Goal: Information Seeking & Learning: Learn about a topic

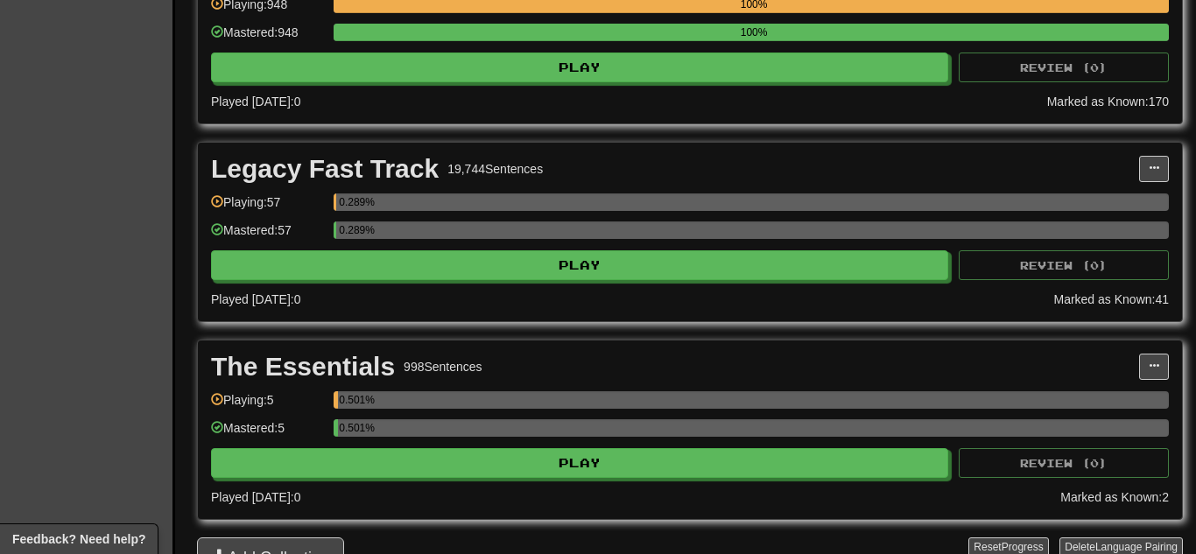
scroll to position [1086, 0]
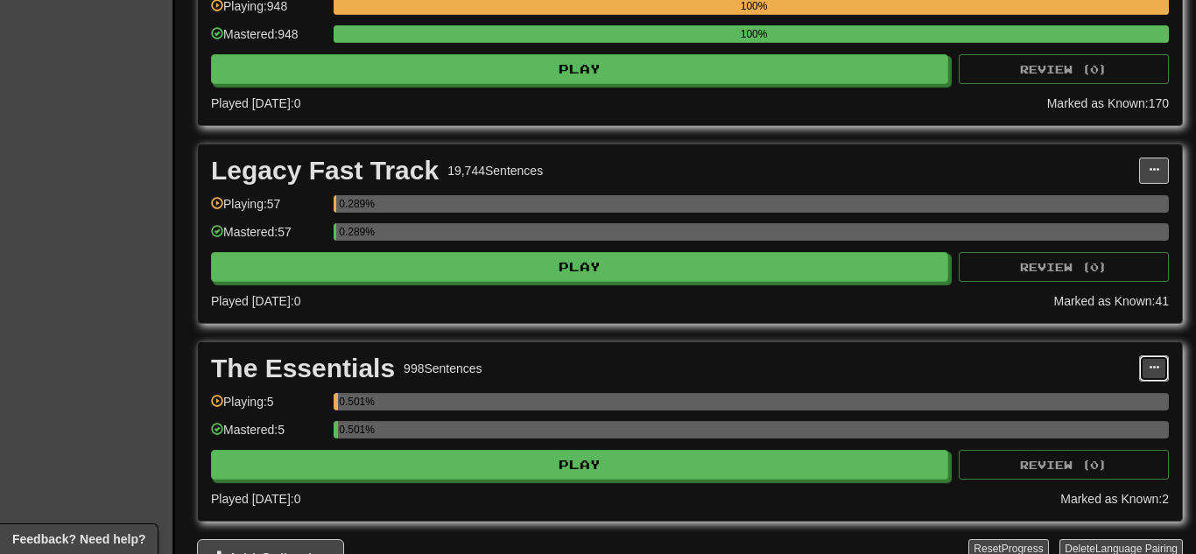
click at [1139, 361] on button at bounding box center [1154, 368] width 30 height 26
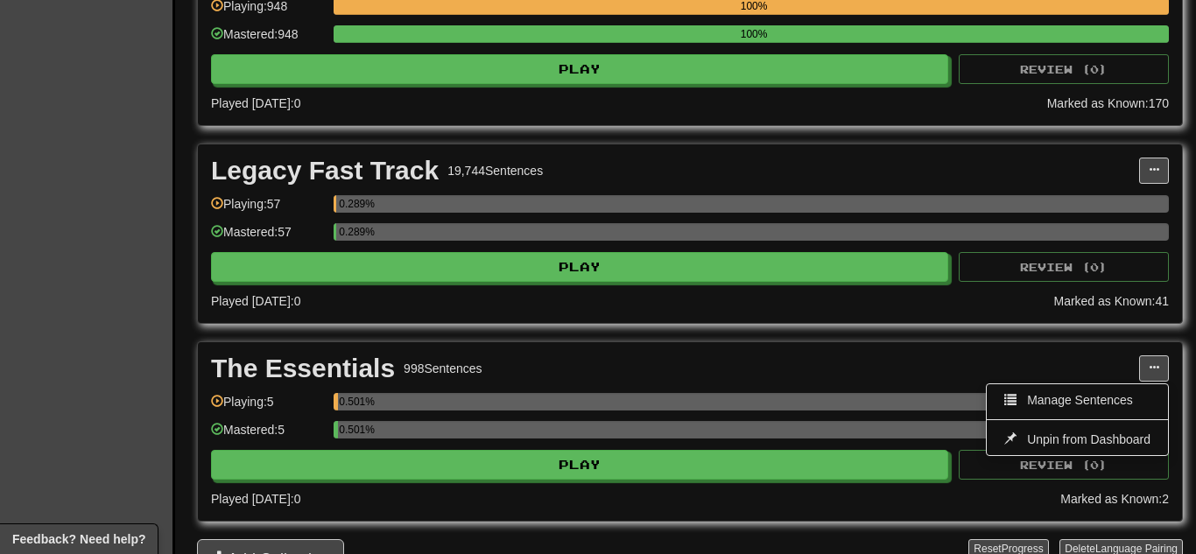
click at [1086, 362] on div "The Essentials 998 Sentences" at bounding box center [675, 368] width 928 height 26
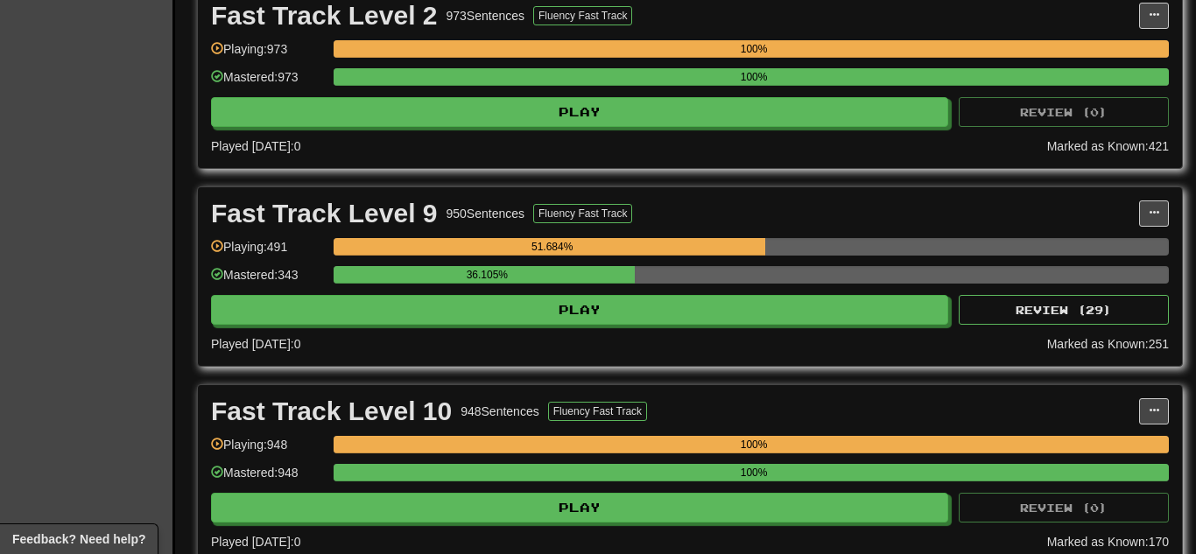
scroll to position [630, 0]
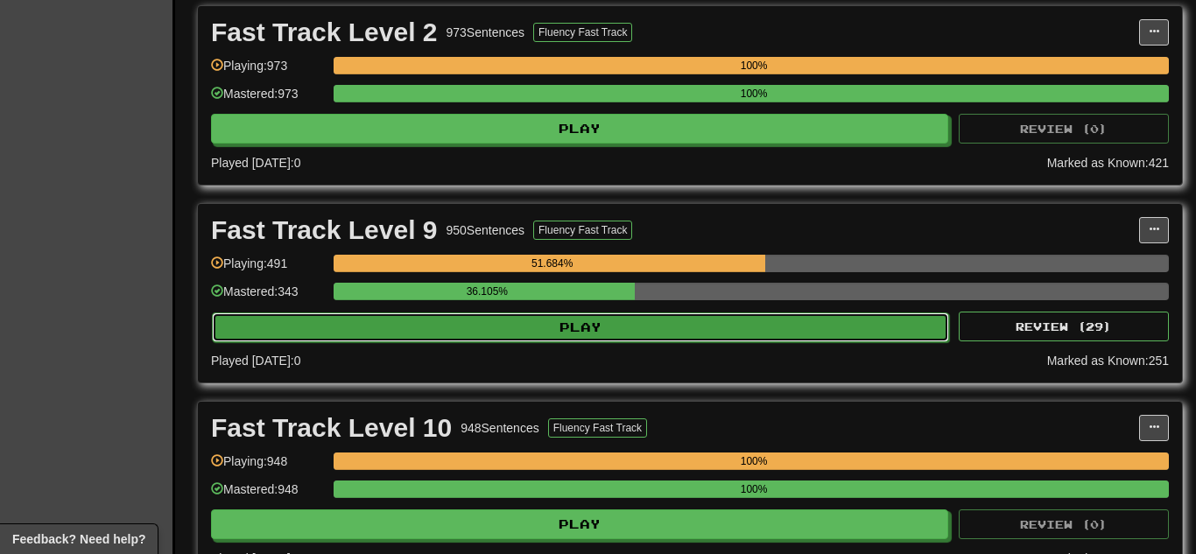
click at [847, 327] on button "Play" at bounding box center [580, 328] width 737 height 30
select select "**"
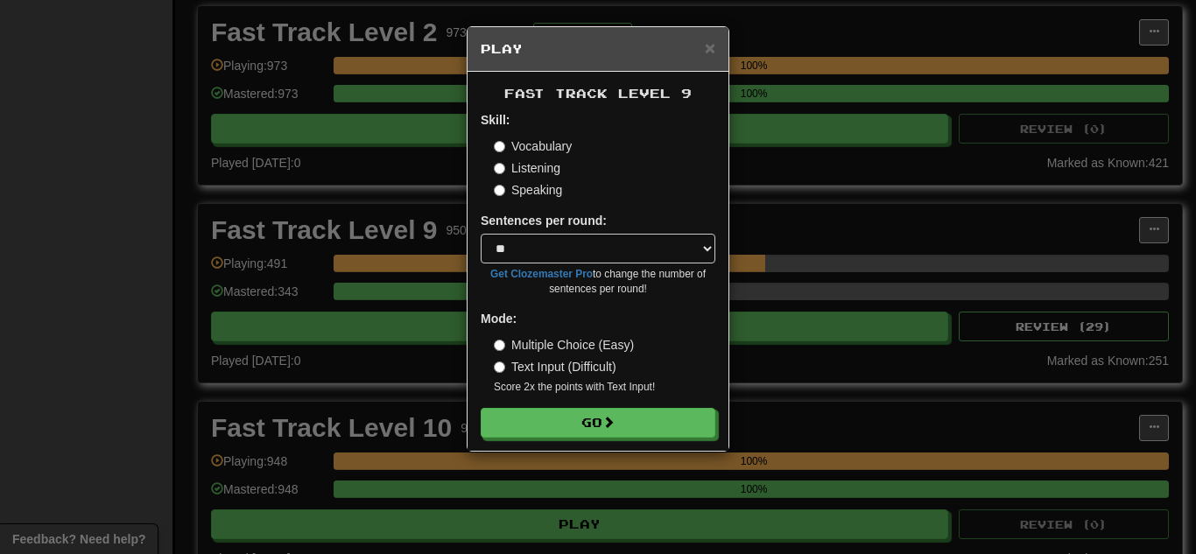
click at [651, 440] on div "Fast Track Level 9 Skill: Vocabulary Listening Speaking Sentences per round: * …" at bounding box center [598, 261] width 261 height 379
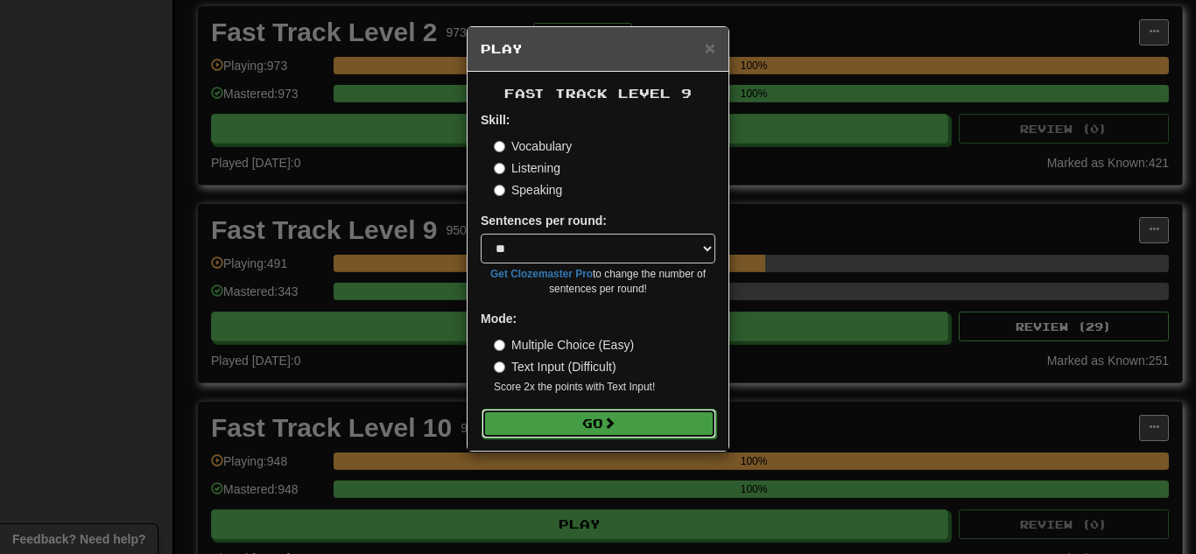
click at [648, 432] on button "Go" at bounding box center [599, 424] width 235 height 30
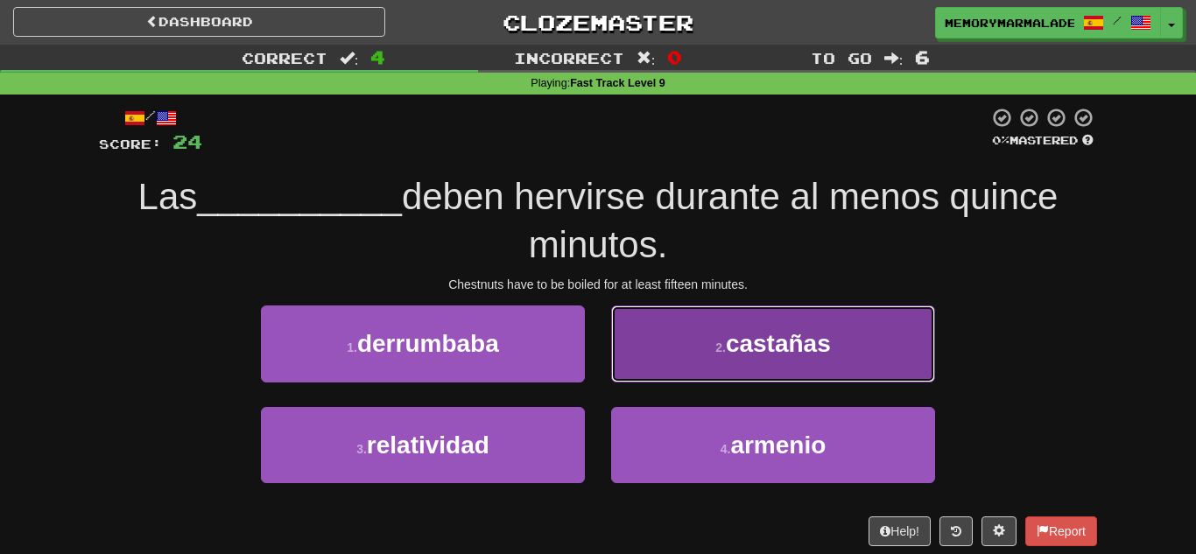
click at [857, 329] on button "2 . castañas" at bounding box center [773, 344] width 324 height 76
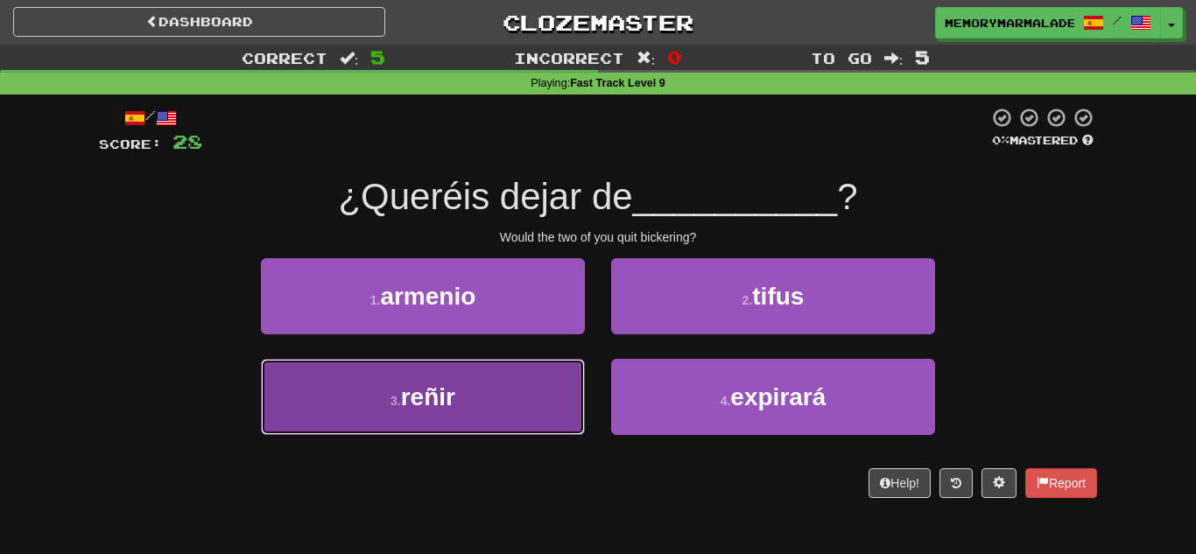
click at [468, 433] on button "3 . reñir" at bounding box center [423, 397] width 324 height 76
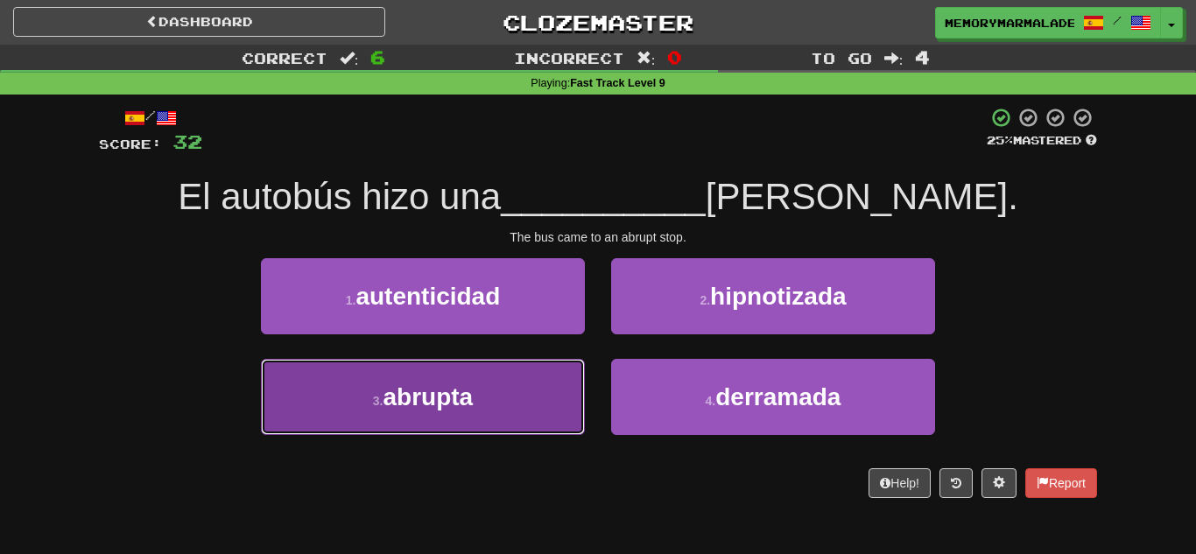
click at [539, 403] on button "3 . abrupta" at bounding box center [423, 397] width 324 height 76
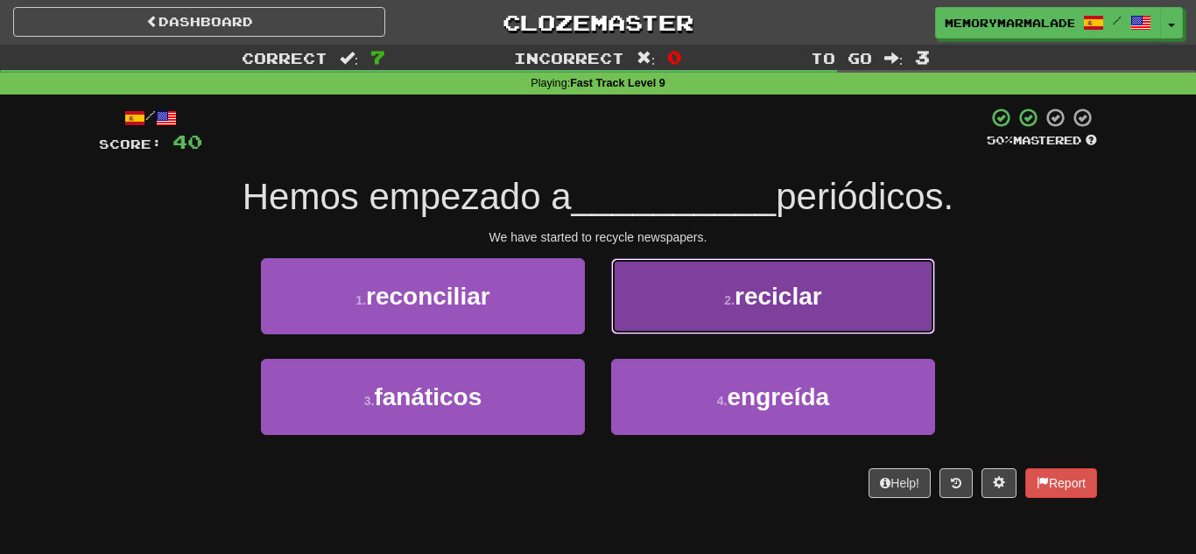
click at [644, 284] on button "2 . reciclar" at bounding box center [773, 296] width 324 height 76
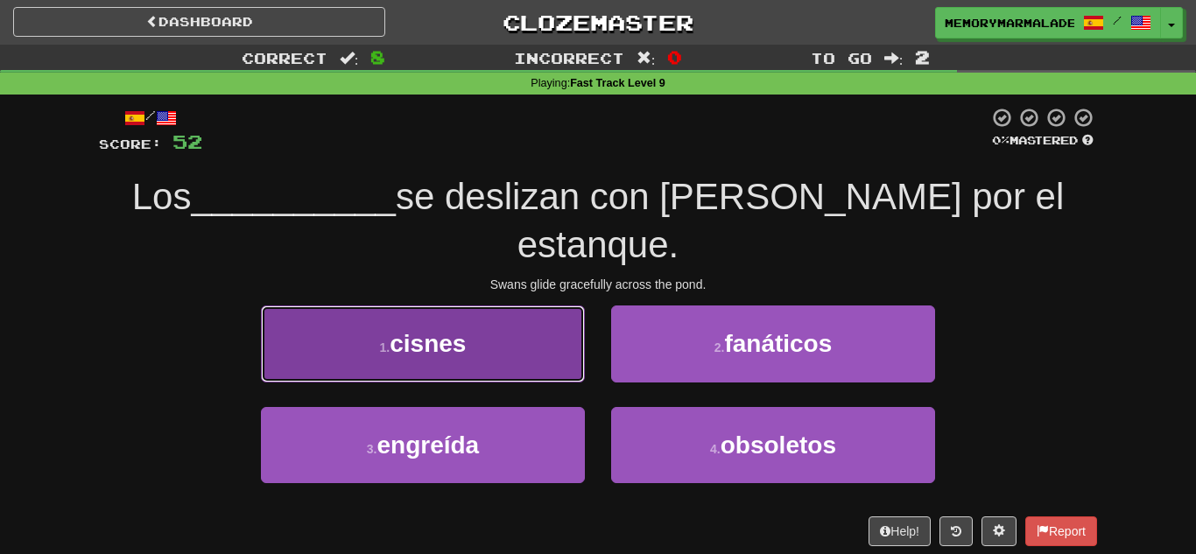
click at [446, 330] on span "cisnes" at bounding box center [428, 343] width 76 height 27
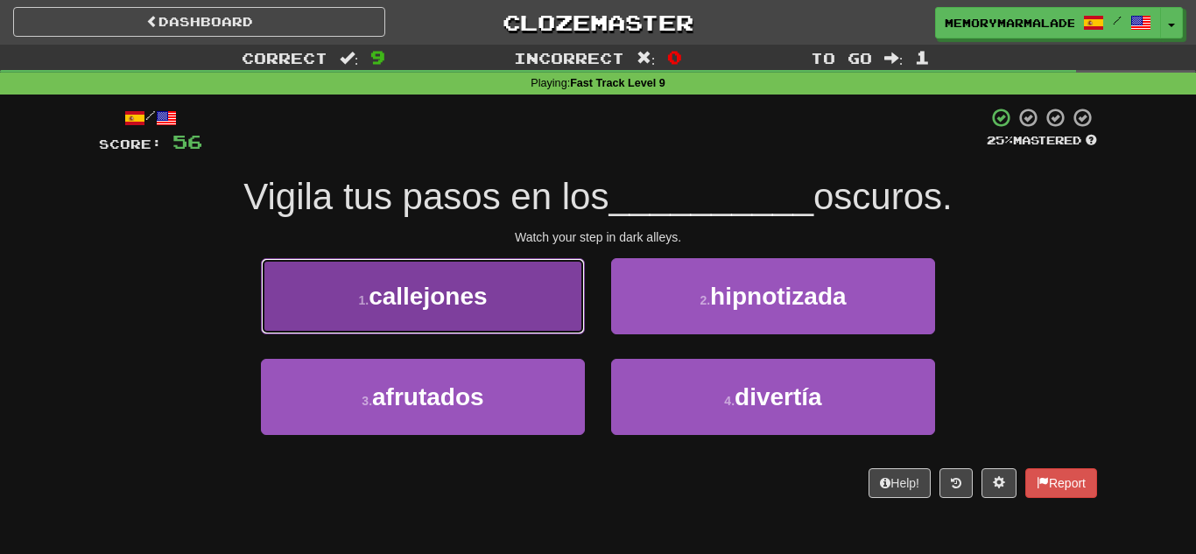
click at [498, 295] on button "1 . callejones" at bounding box center [423, 296] width 324 height 76
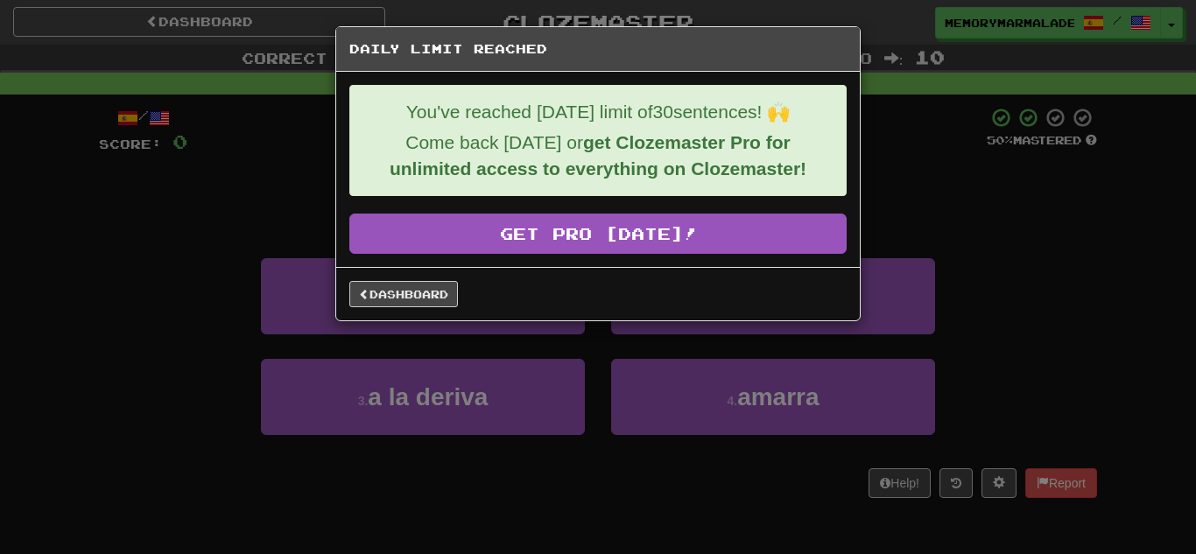
click at [457, 297] on div "Dashboard" at bounding box center [597, 294] width 497 height 26
click at [452, 293] on link "Dashboard" at bounding box center [403, 294] width 109 height 26
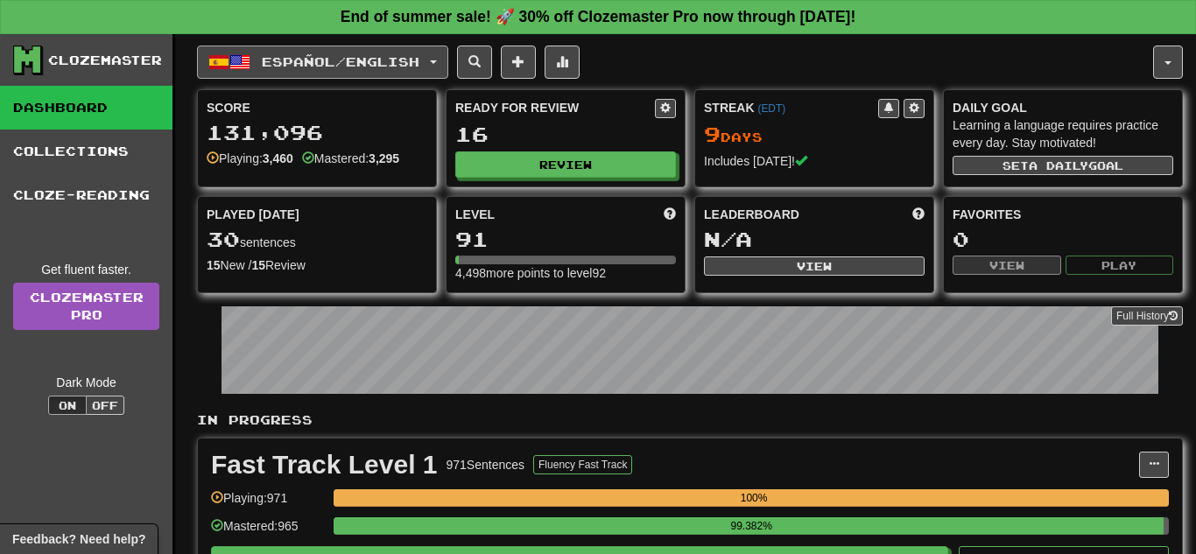
click at [448, 65] on button "Español / English" at bounding box center [322, 62] width 251 height 33
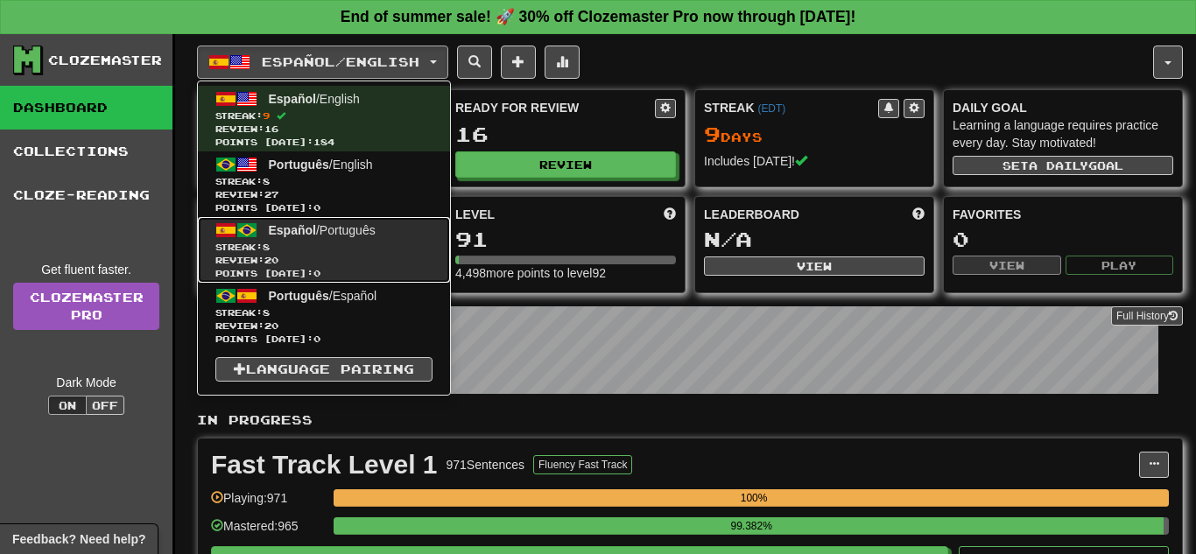
click at [365, 261] on span "Review: 20" at bounding box center [323, 260] width 217 height 13
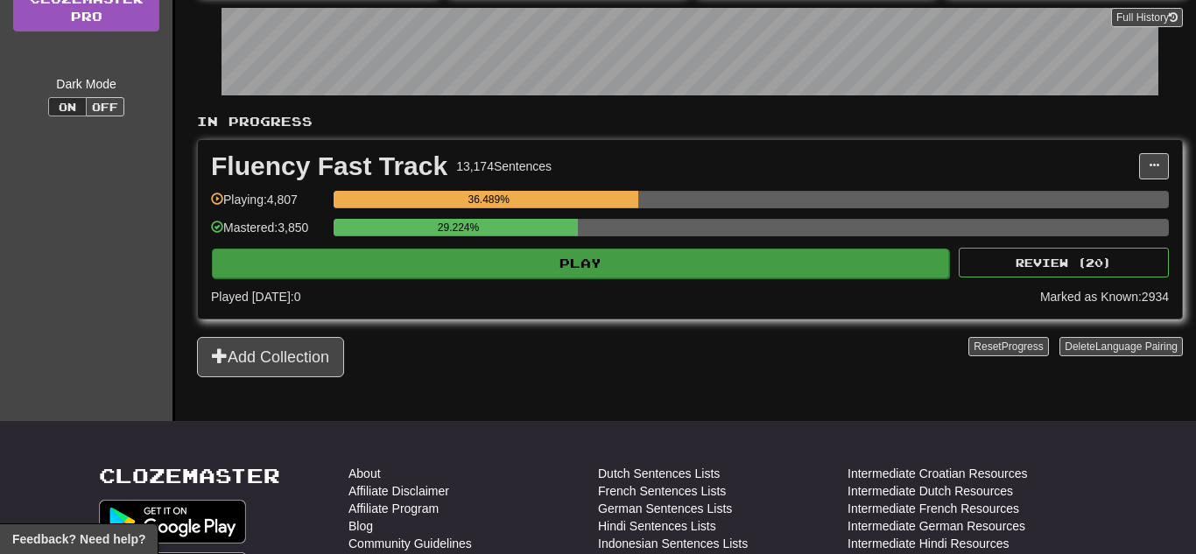
scroll to position [315, 0]
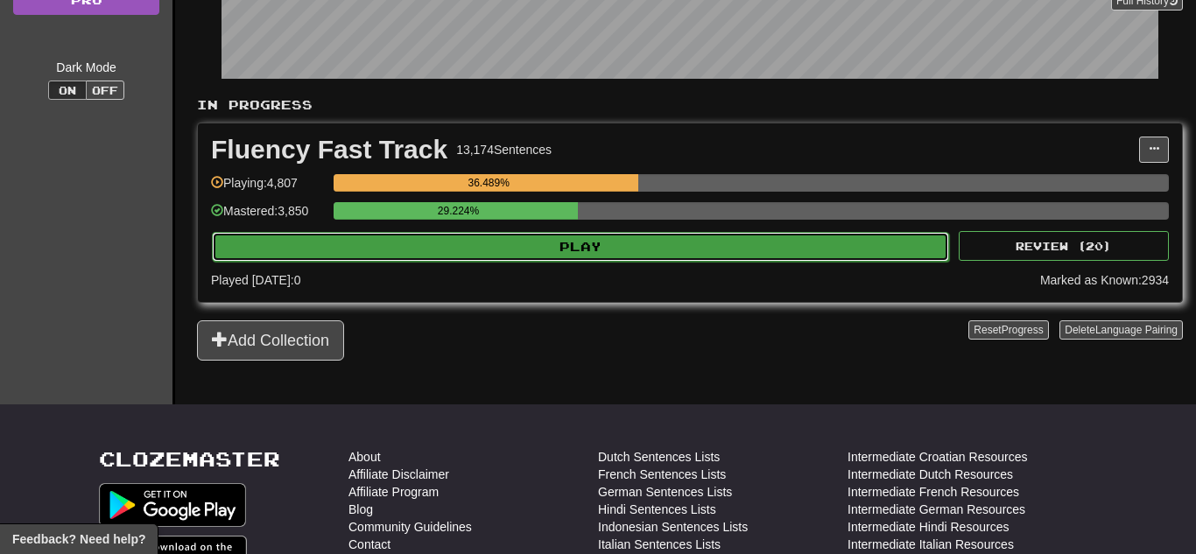
click at [479, 233] on button "Play" at bounding box center [580, 247] width 737 height 30
select select "**"
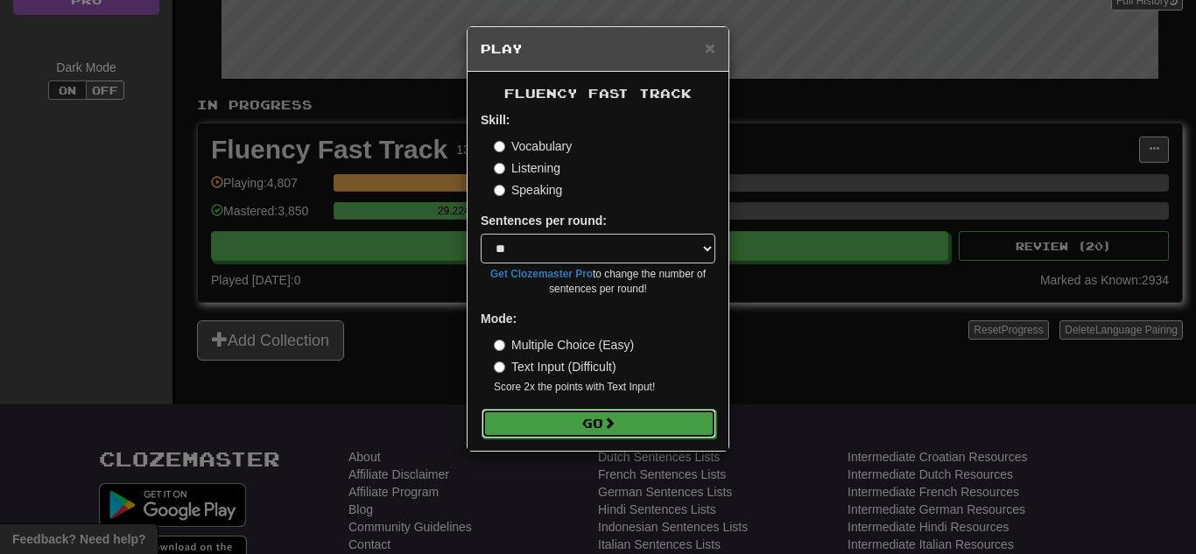
click at [528, 415] on button "Go" at bounding box center [599, 424] width 235 height 30
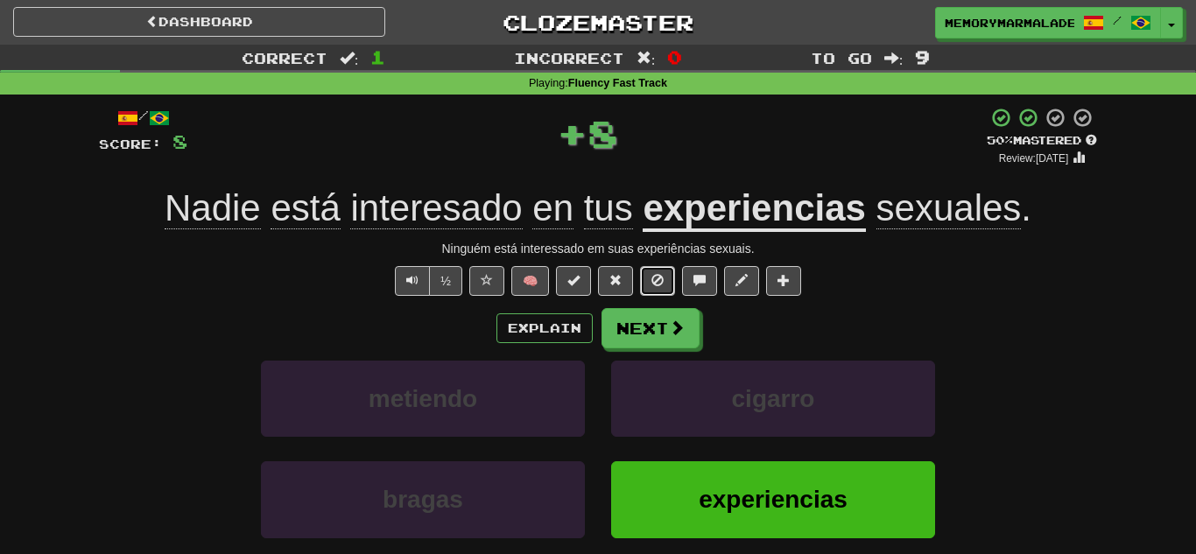
click at [655, 292] on button at bounding box center [657, 281] width 35 height 30
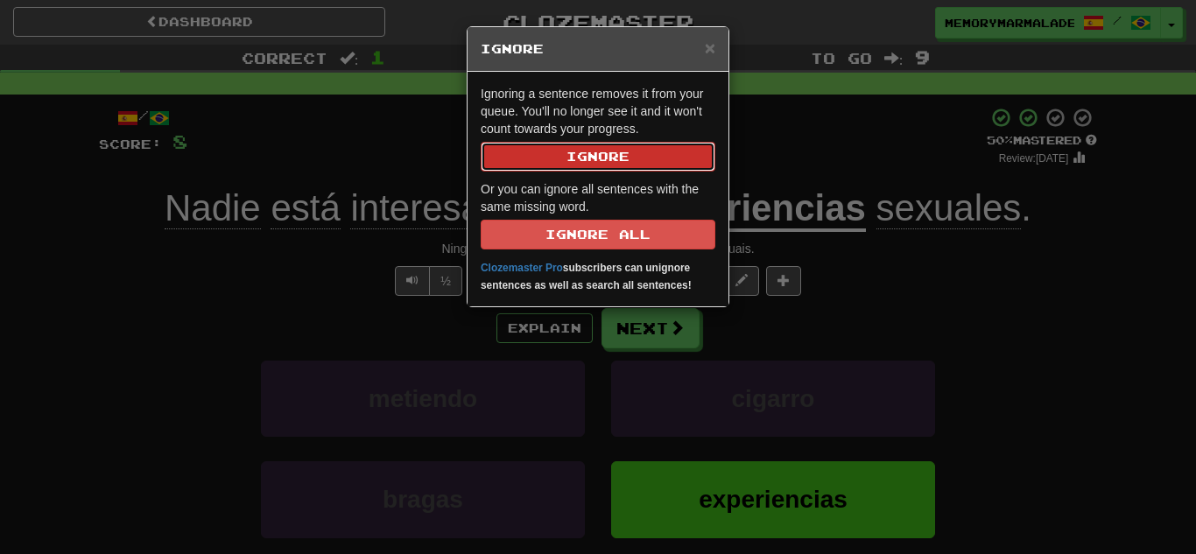
click at [588, 160] on button "Ignore" at bounding box center [598, 157] width 235 height 30
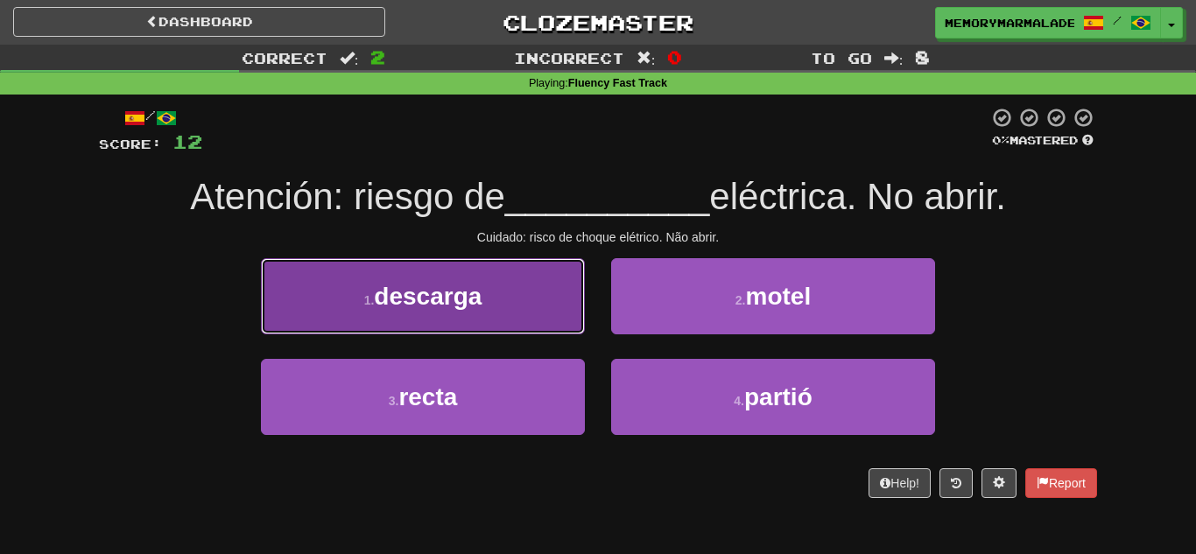
click at [534, 305] on button "1 . descarga" at bounding box center [423, 296] width 324 height 76
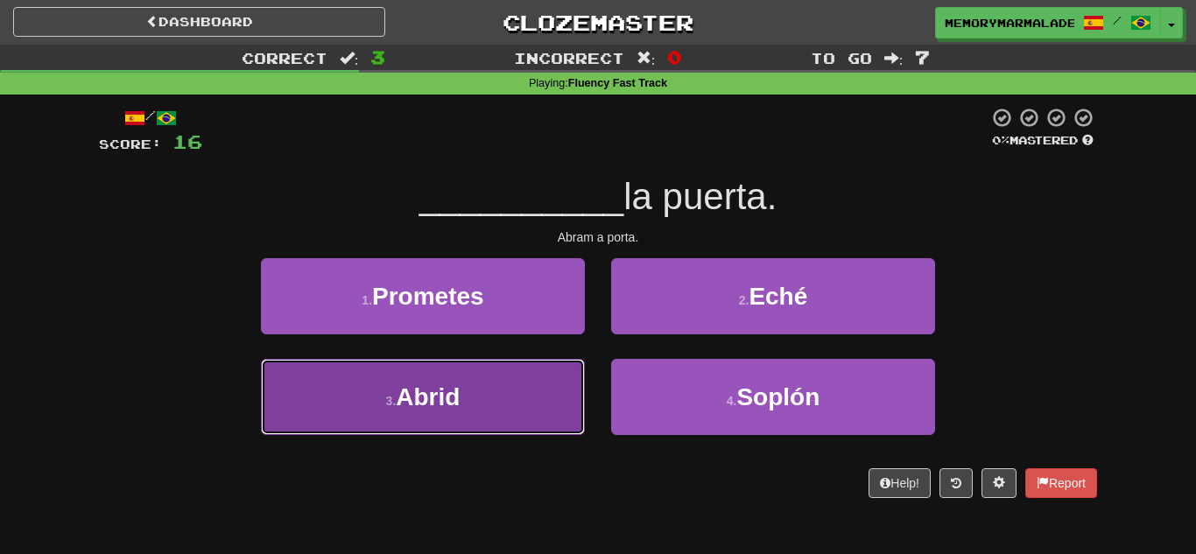
click at [547, 398] on button "3 . Abrid" at bounding box center [423, 397] width 324 height 76
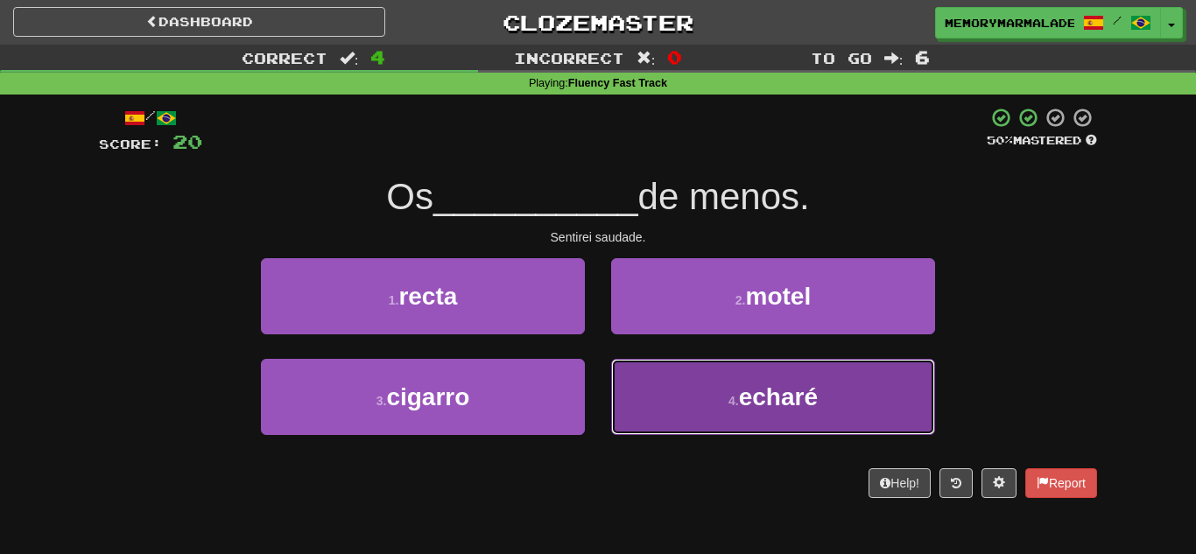
click at [743, 373] on button "4 . echaré" at bounding box center [773, 397] width 324 height 76
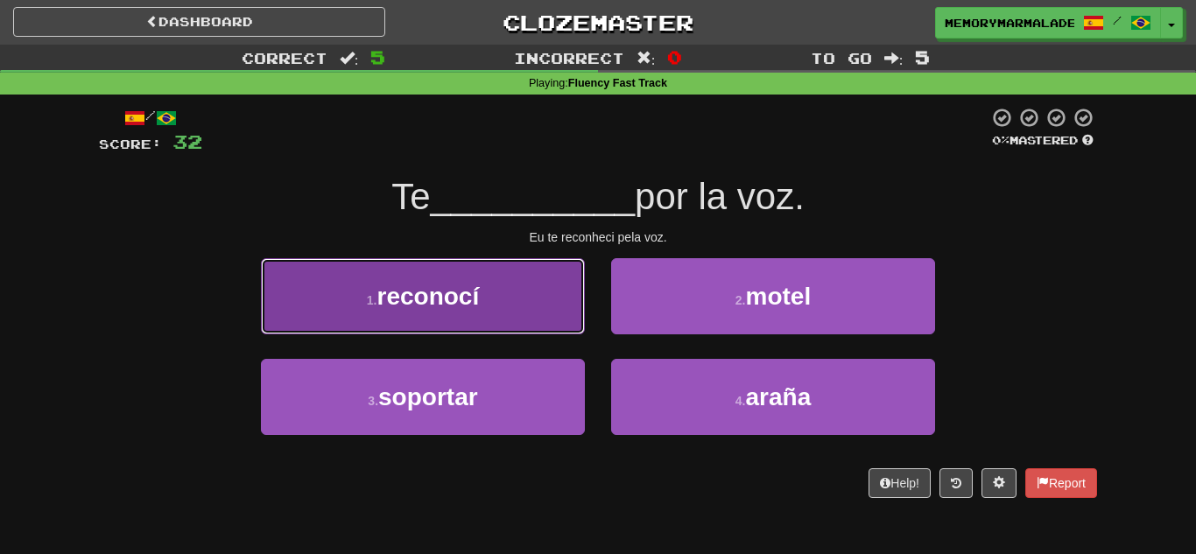
click at [526, 299] on button "1 . reconocí" at bounding box center [423, 296] width 324 height 76
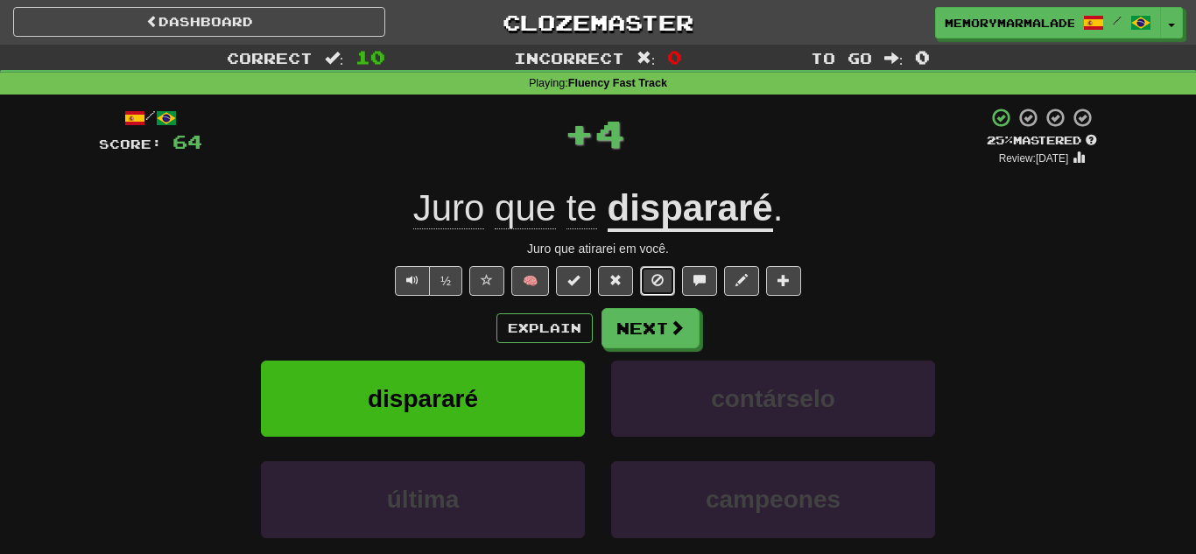
click at [666, 284] on button at bounding box center [657, 281] width 35 height 30
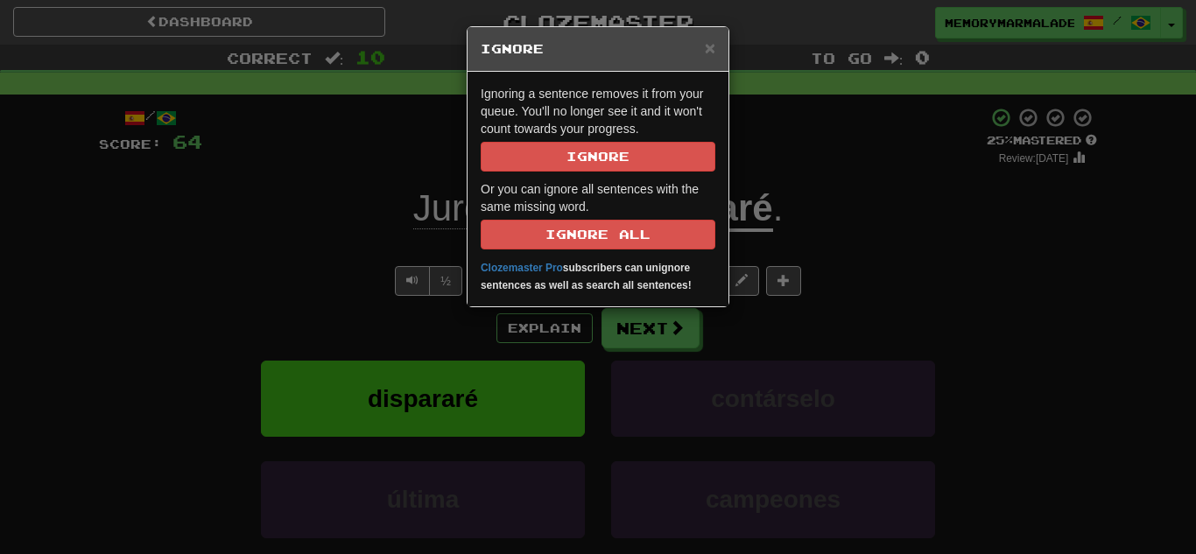
click at [573, 173] on div "Ignoring a sentence removes it from your queue. You'll no longer see it and it …" at bounding box center [598, 189] width 261 height 235
click at [563, 163] on button "Ignore" at bounding box center [598, 157] width 235 height 30
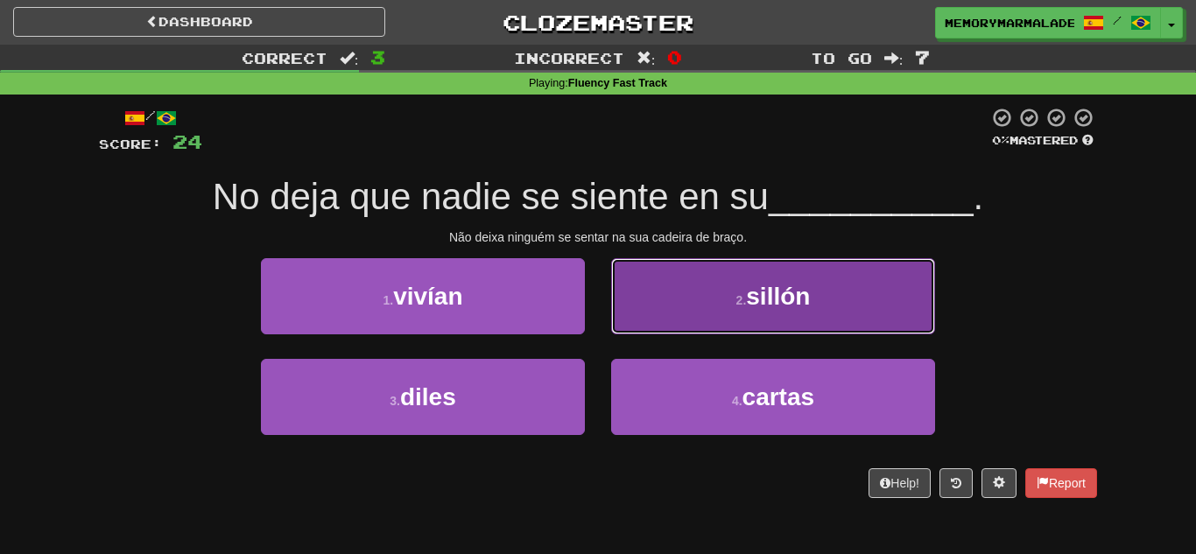
click at [760, 303] on span "sillón" at bounding box center [778, 296] width 64 height 27
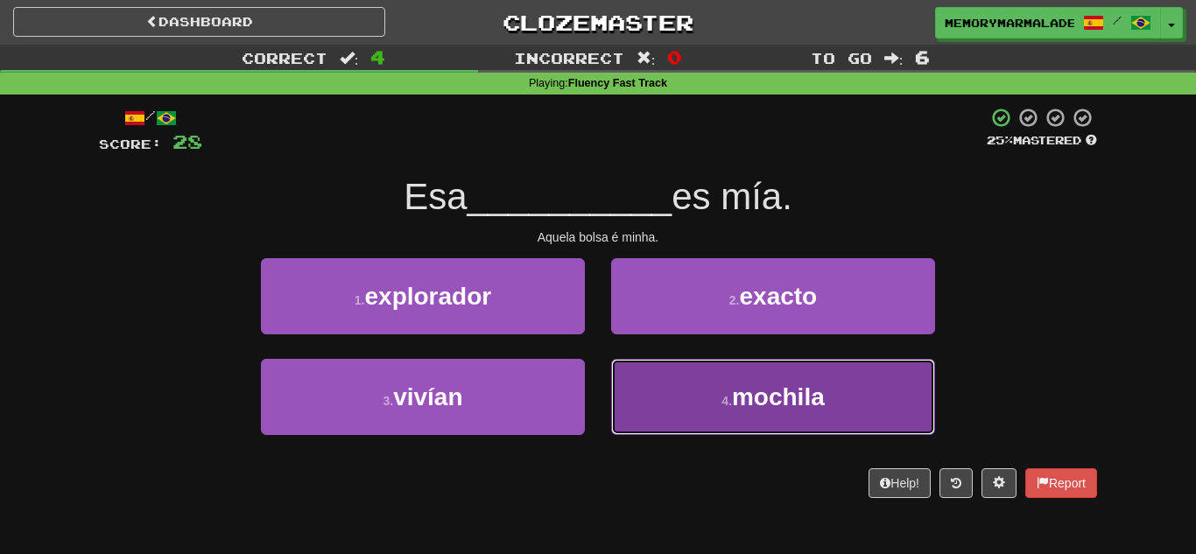
click at [779, 377] on button "4 . mochila" at bounding box center [773, 397] width 324 height 76
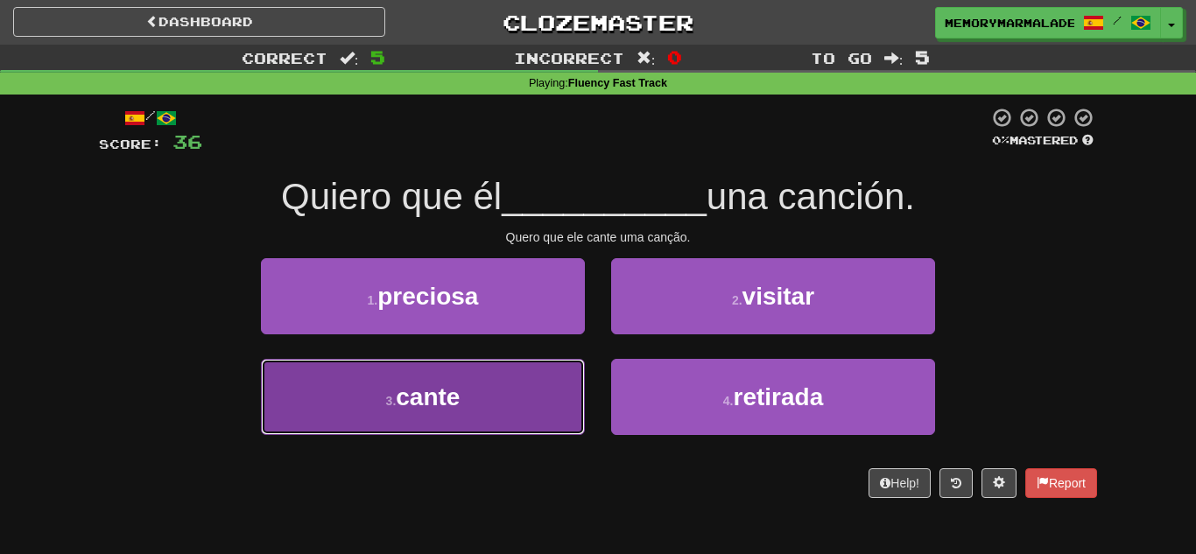
click at [479, 386] on button "3 . cante" at bounding box center [423, 397] width 324 height 76
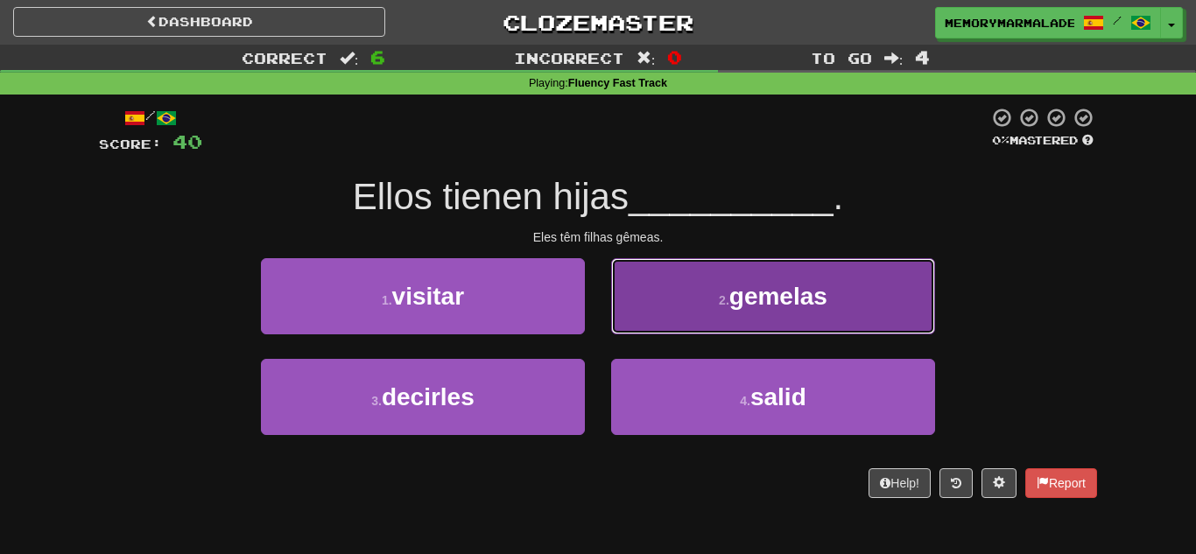
click at [611, 314] on button "2 . gemelas" at bounding box center [773, 296] width 324 height 76
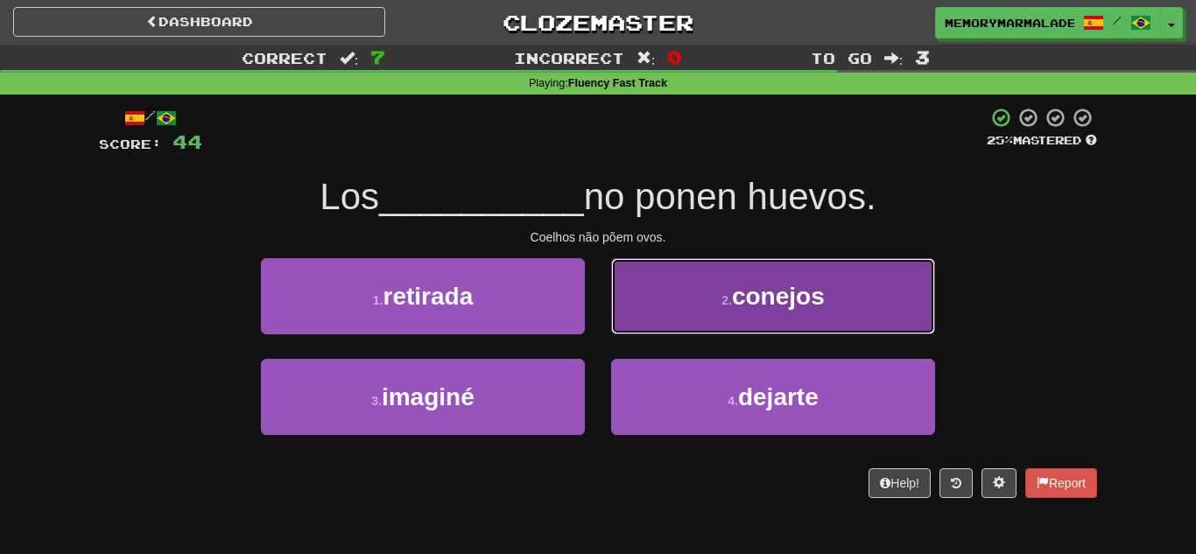
click at [720, 313] on button "2 . conejos" at bounding box center [773, 296] width 324 height 76
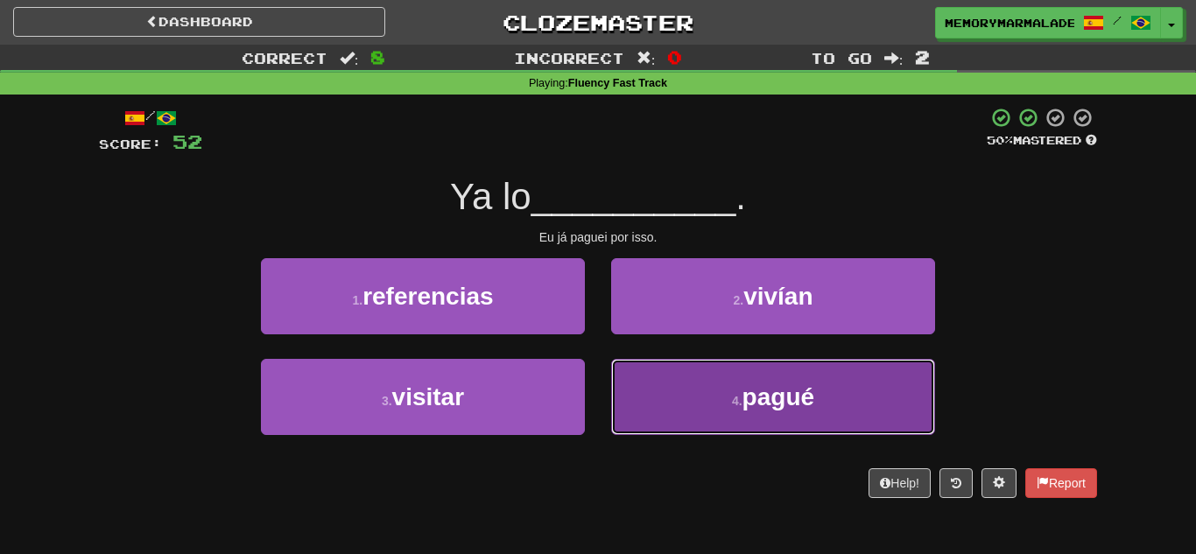
click at [696, 377] on button "4 . pagué" at bounding box center [773, 397] width 324 height 76
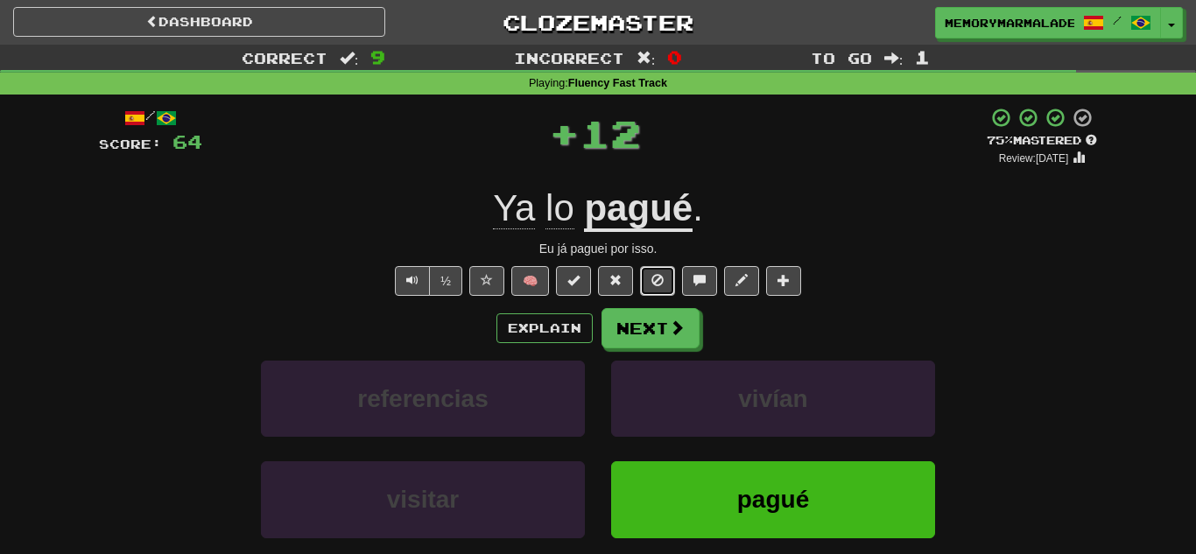
click at [652, 270] on button at bounding box center [657, 281] width 35 height 30
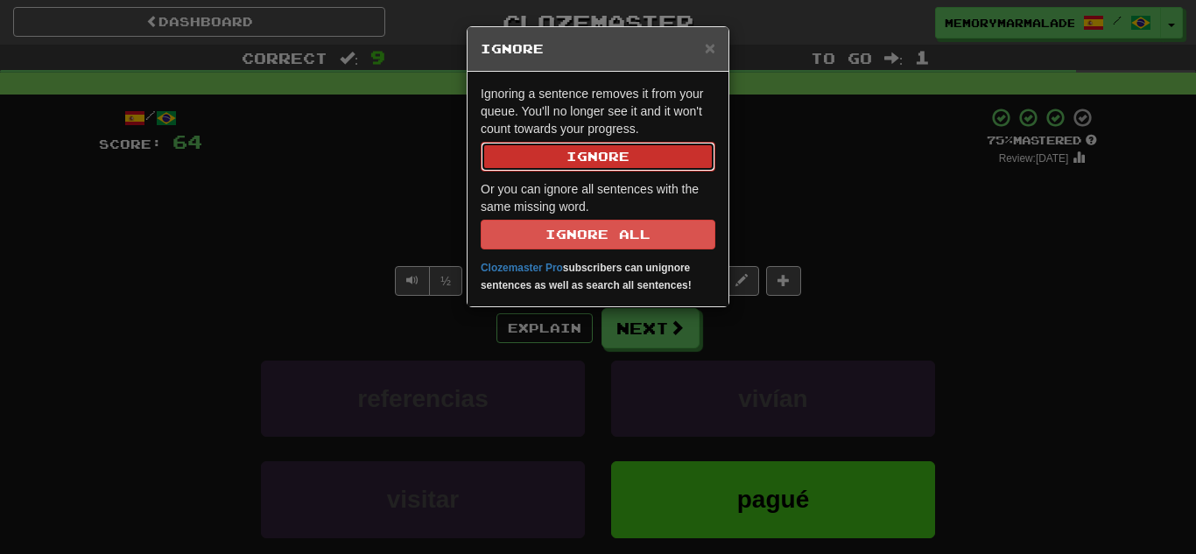
click at [563, 162] on button "Ignore" at bounding box center [598, 157] width 235 height 30
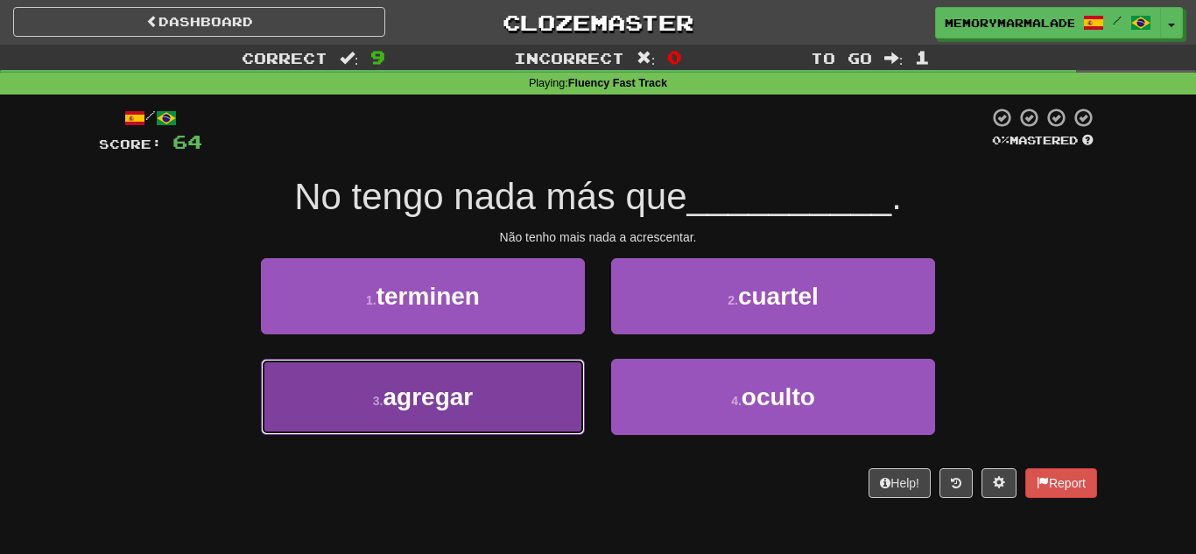
click at [564, 390] on button "3 . agregar" at bounding box center [423, 397] width 324 height 76
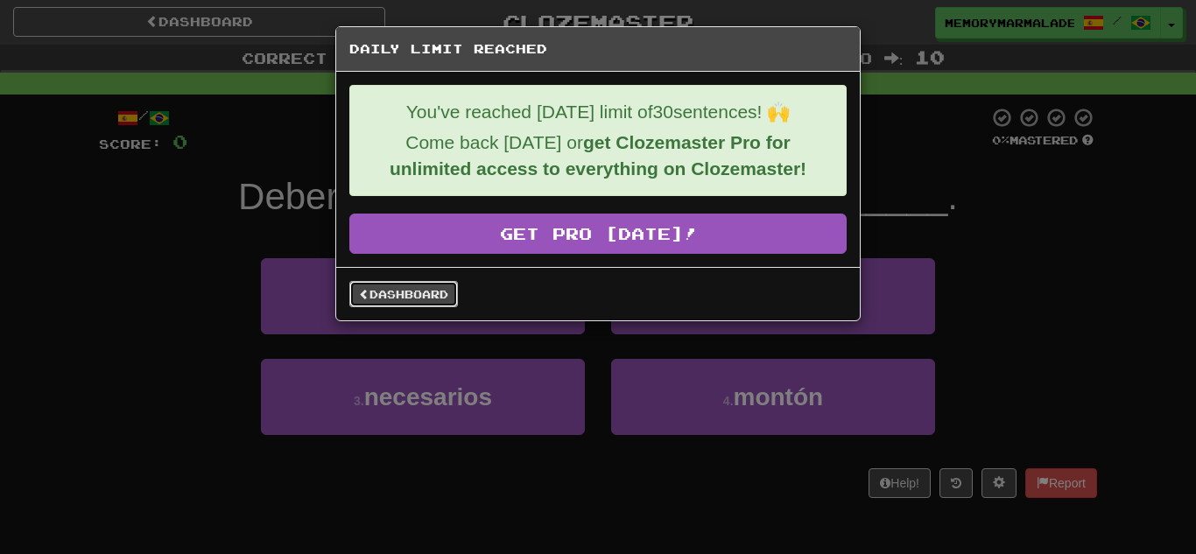
click at [410, 303] on link "Dashboard" at bounding box center [403, 294] width 109 height 26
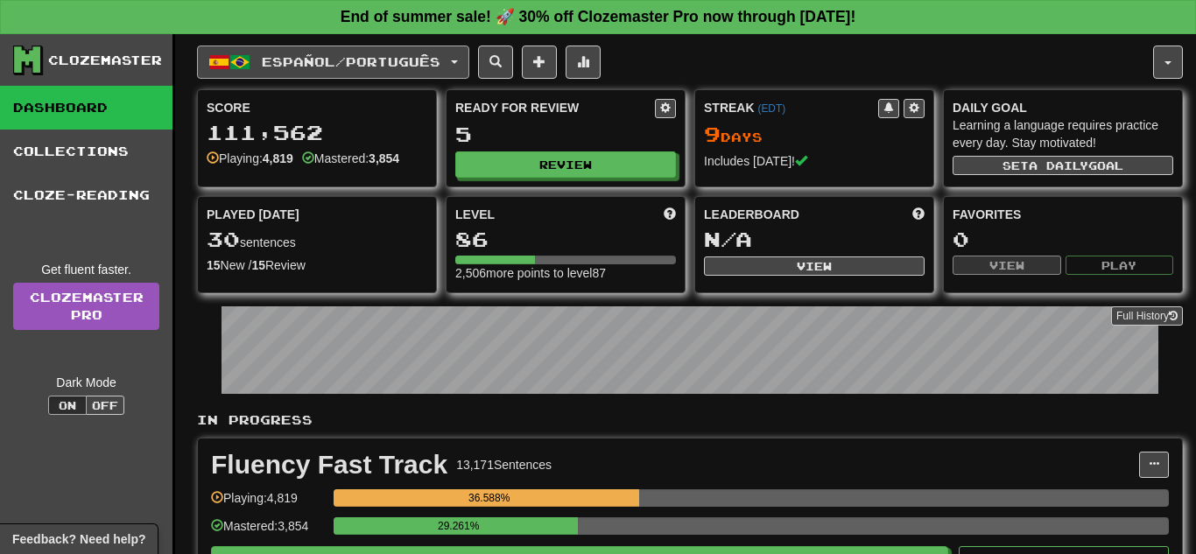
click at [466, 56] on button "Español / Português" at bounding box center [333, 62] width 272 height 33
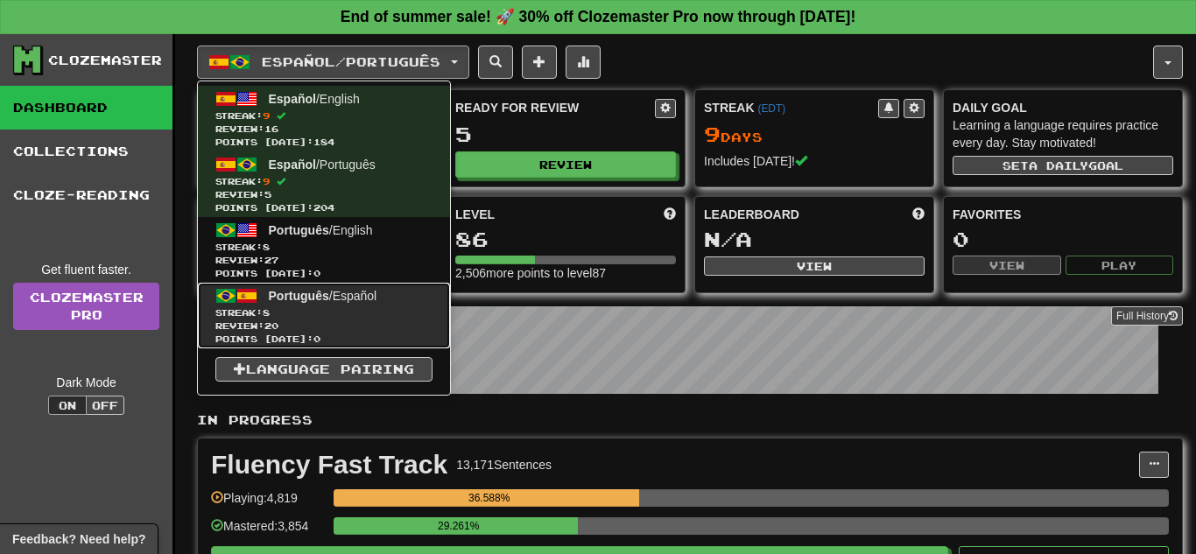
click at [361, 315] on span "Streak: 8" at bounding box center [323, 312] width 217 height 13
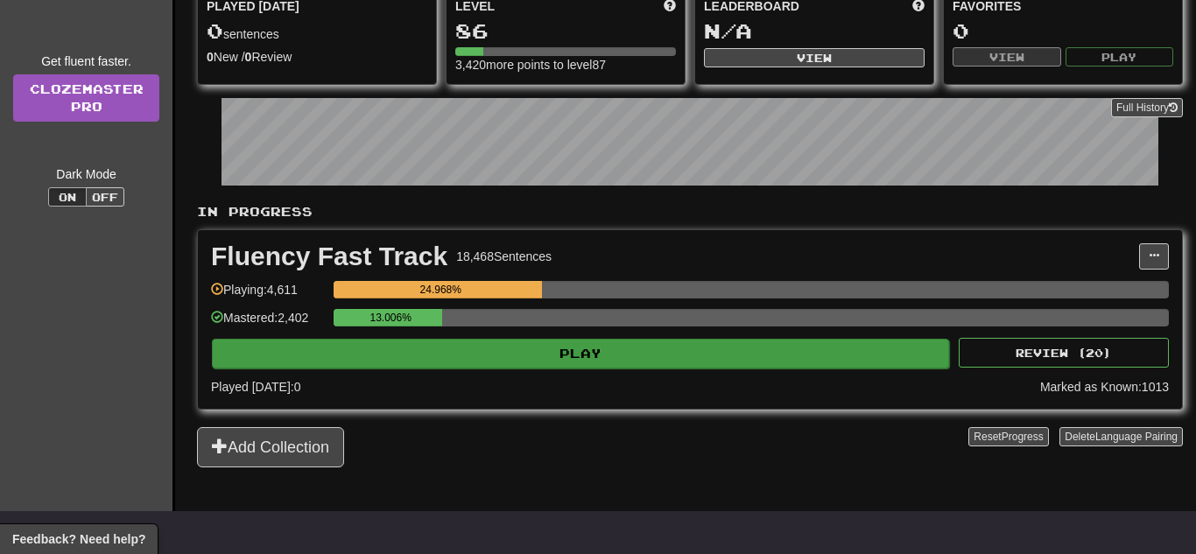
scroll to position [245, 0]
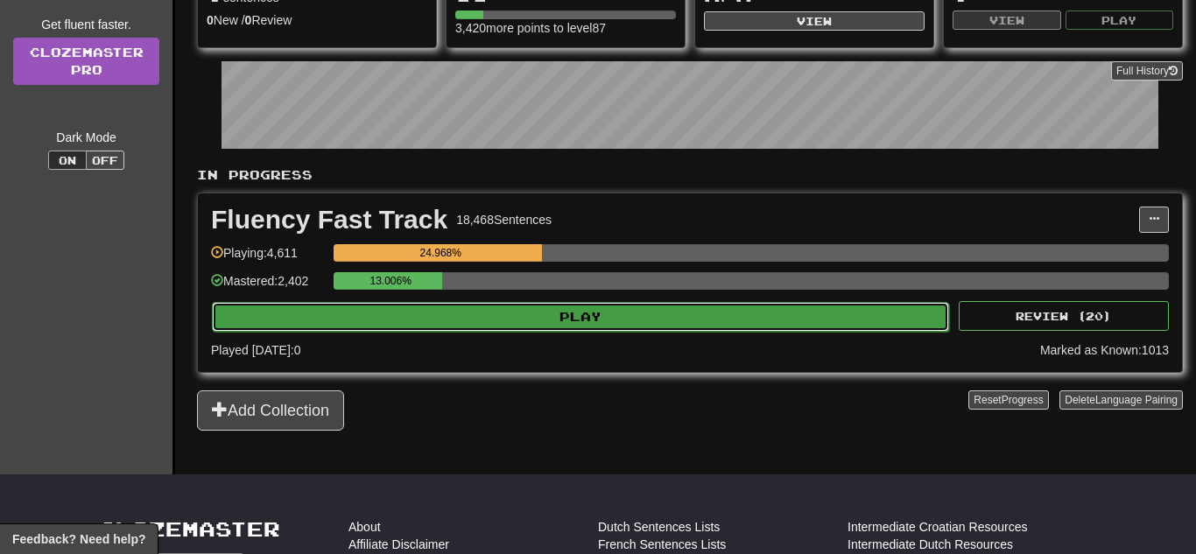
click at [434, 320] on button "Play" at bounding box center [580, 317] width 737 height 30
select select "**"
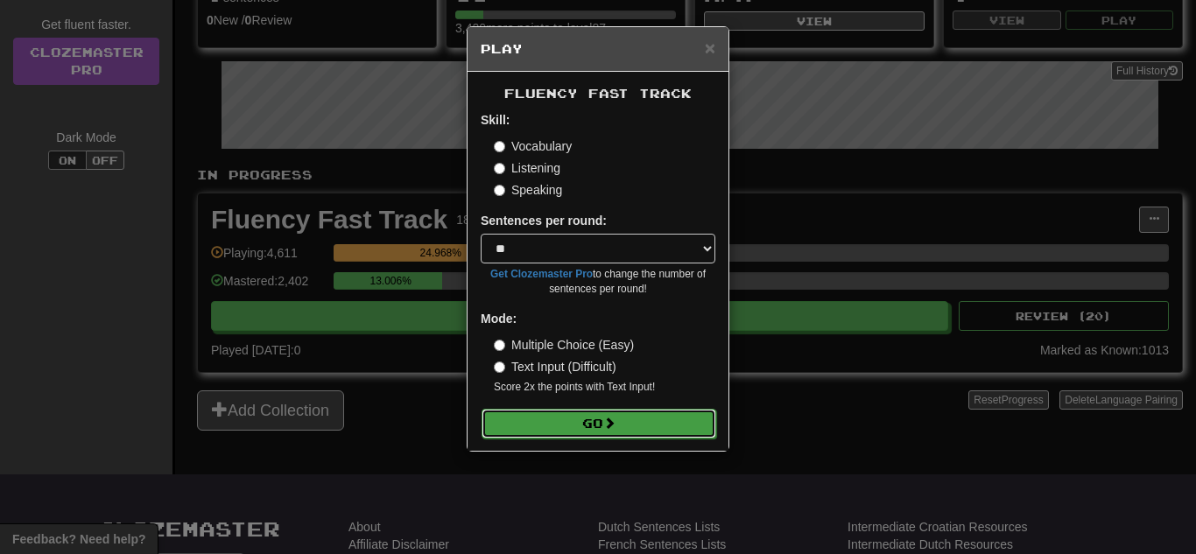
click at [603, 420] on button "Go" at bounding box center [599, 424] width 235 height 30
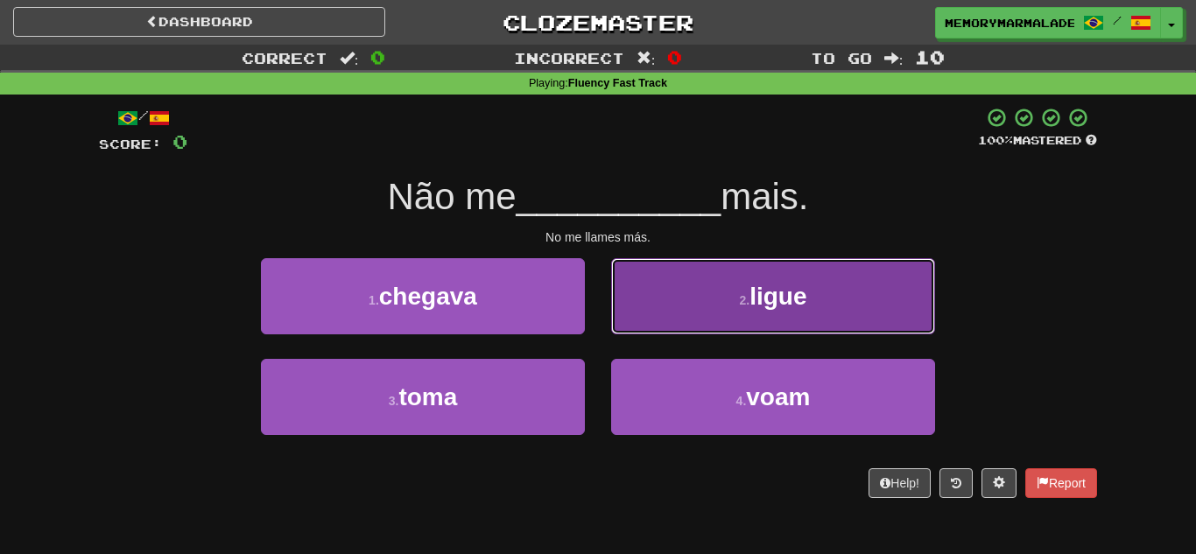
click at [660, 306] on button "2 . ligue" at bounding box center [773, 296] width 324 height 76
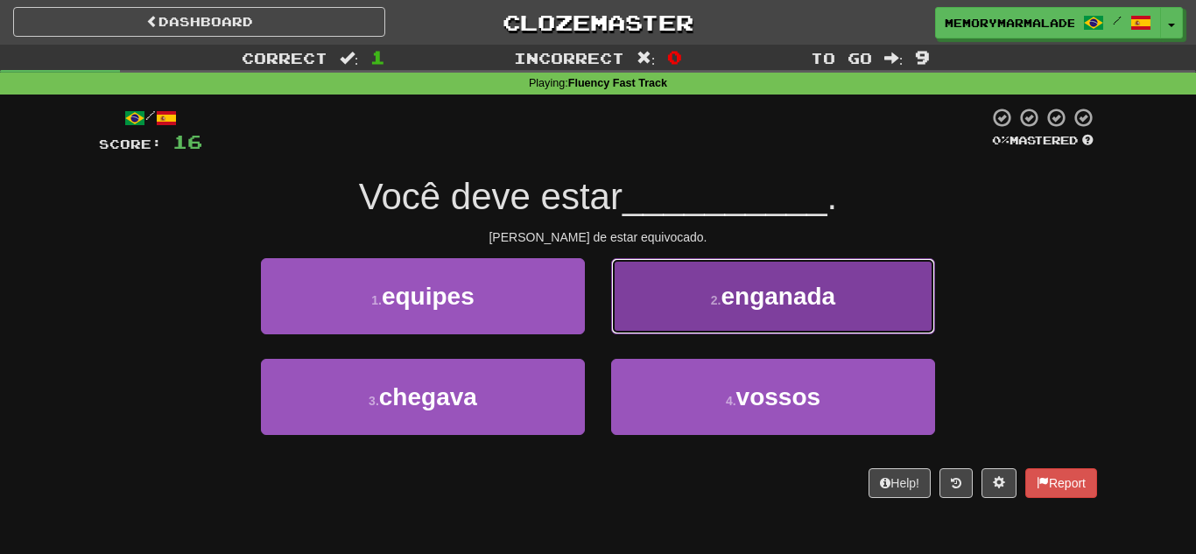
click at [695, 276] on button "2 . enganada" at bounding box center [773, 296] width 324 height 76
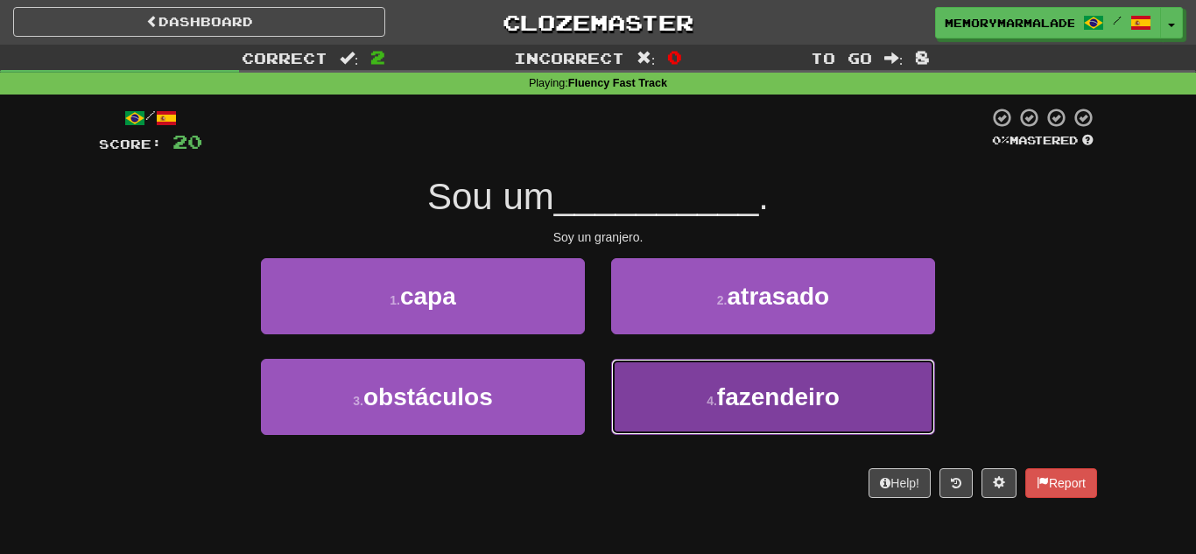
click at [649, 364] on button "4 . fazendeiro" at bounding box center [773, 397] width 324 height 76
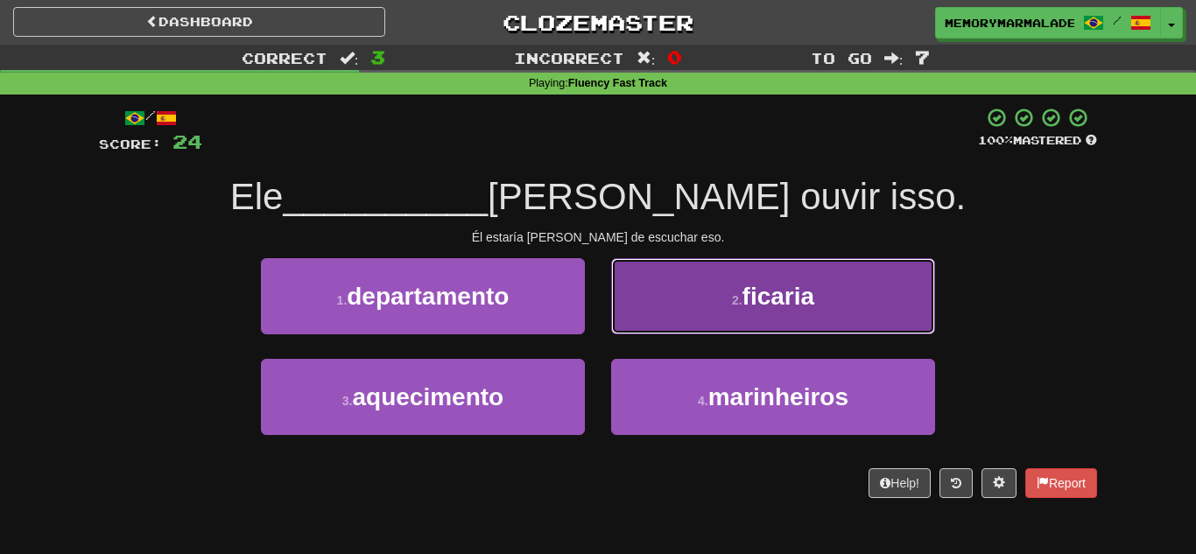
click at [660, 309] on button "2 . ficaria" at bounding box center [773, 296] width 324 height 76
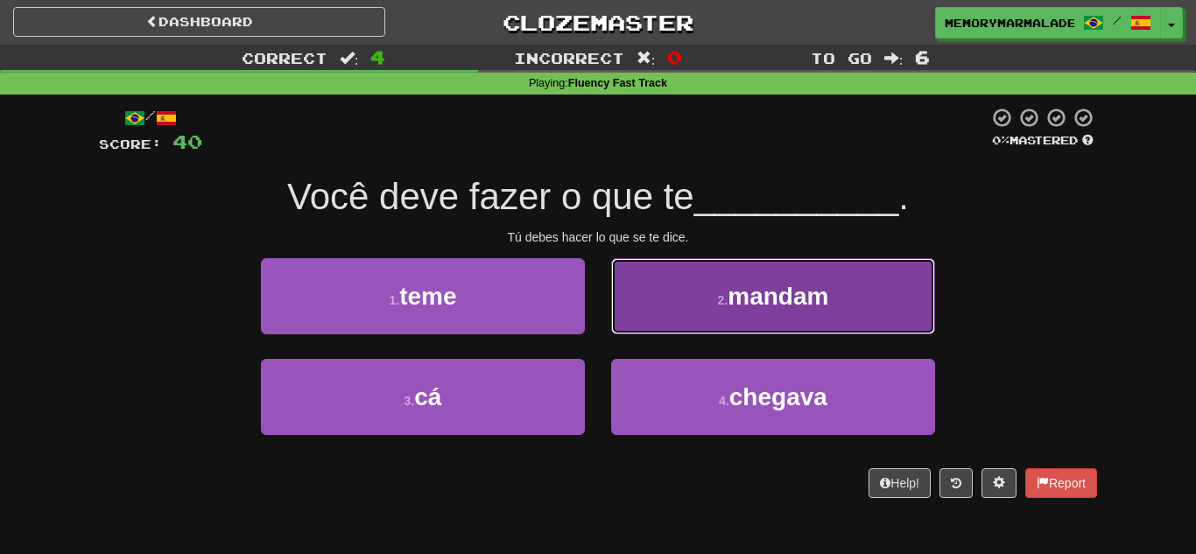
click at [704, 307] on button "2 . mandam" at bounding box center [773, 296] width 324 height 76
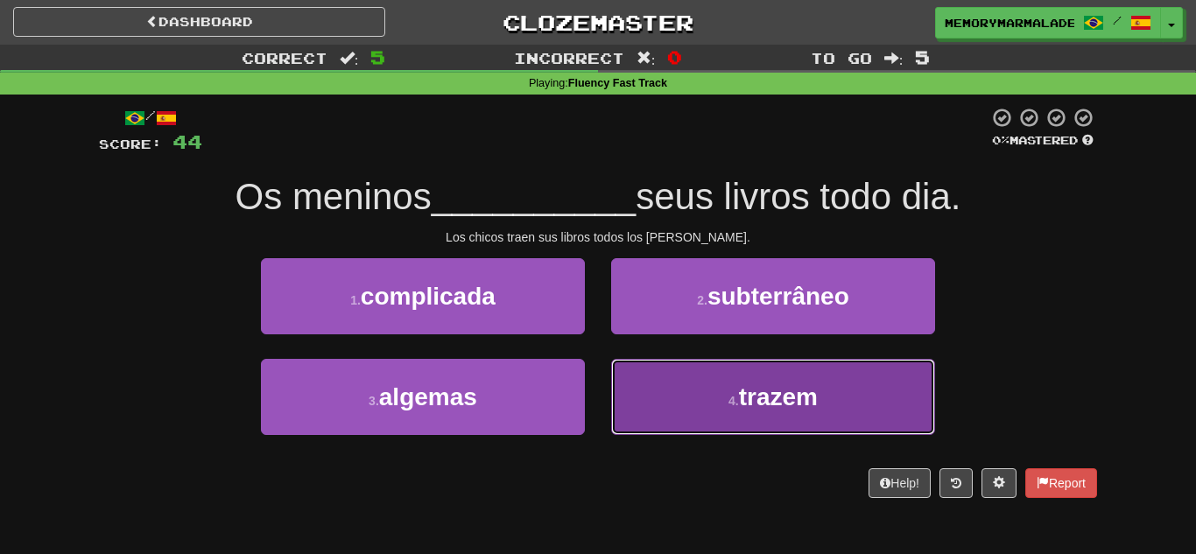
click at [745, 409] on span "trazem" at bounding box center [778, 396] width 79 height 27
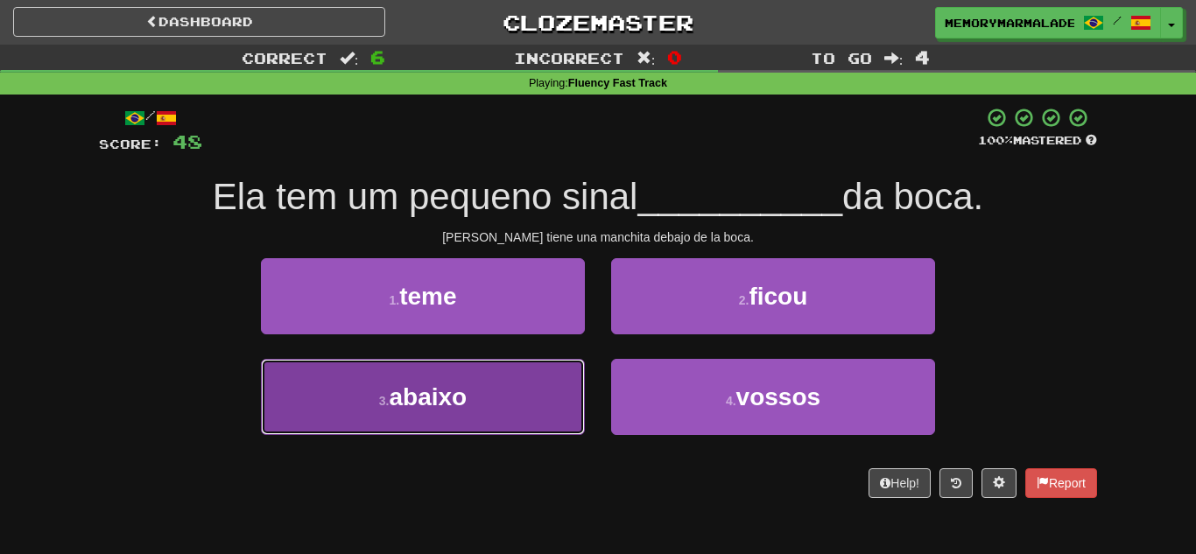
click at [538, 410] on button "3 . abaixo" at bounding box center [423, 397] width 324 height 76
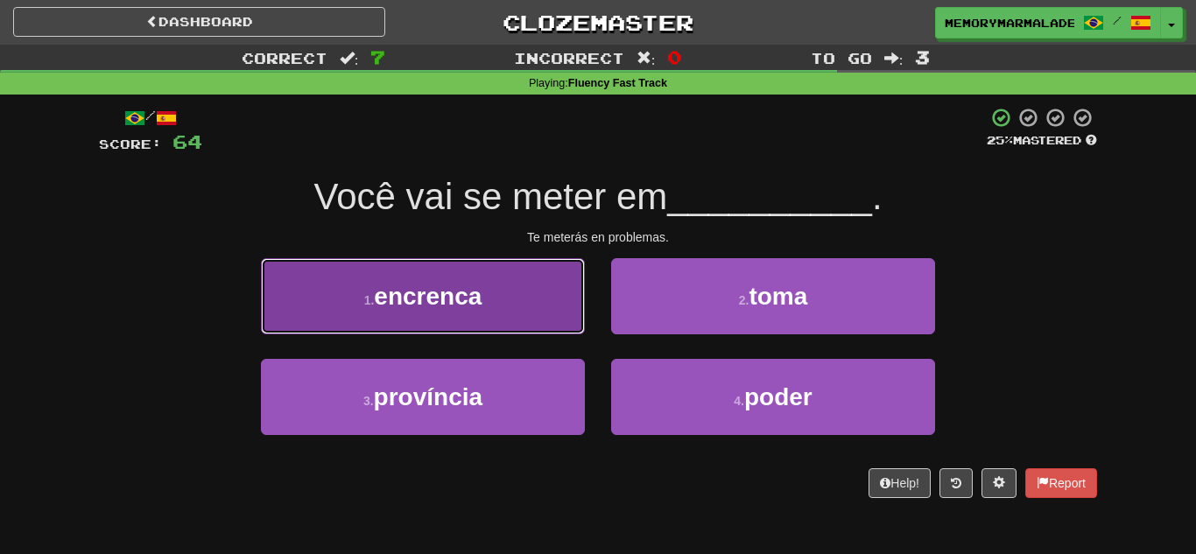
click at [528, 310] on button "1 . encrenca" at bounding box center [423, 296] width 324 height 76
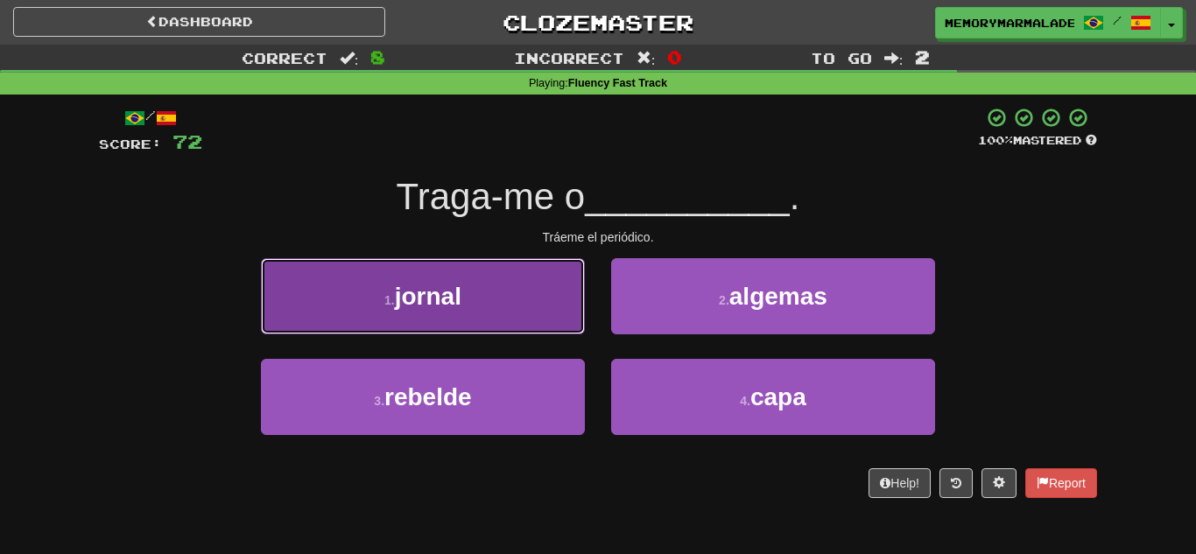
click at [491, 308] on button "1 . jornal" at bounding box center [423, 296] width 324 height 76
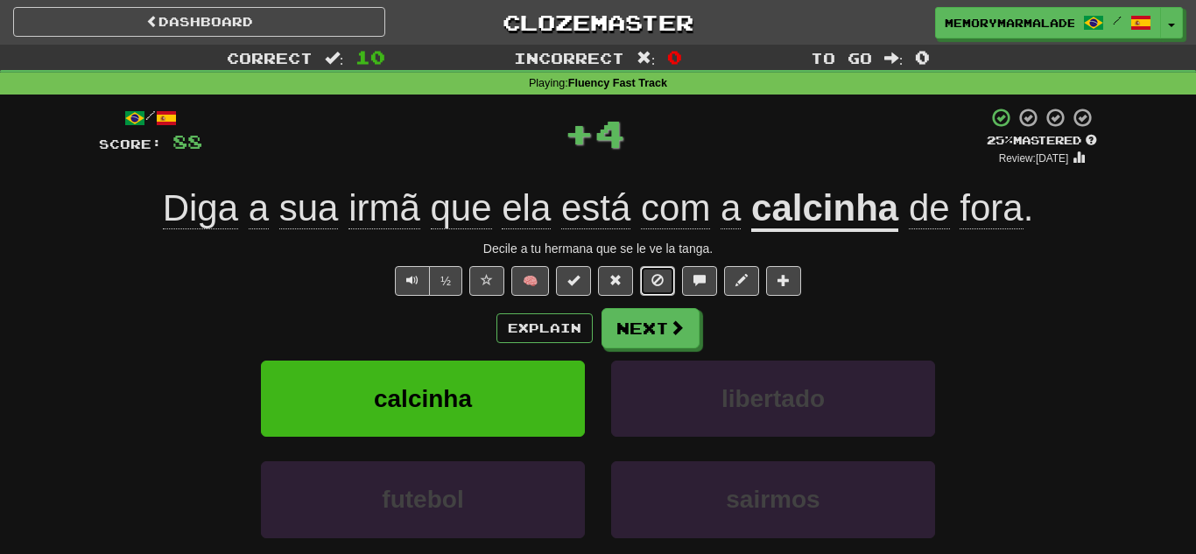
click at [660, 274] on span at bounding box center [657, 280] width 12 height 12
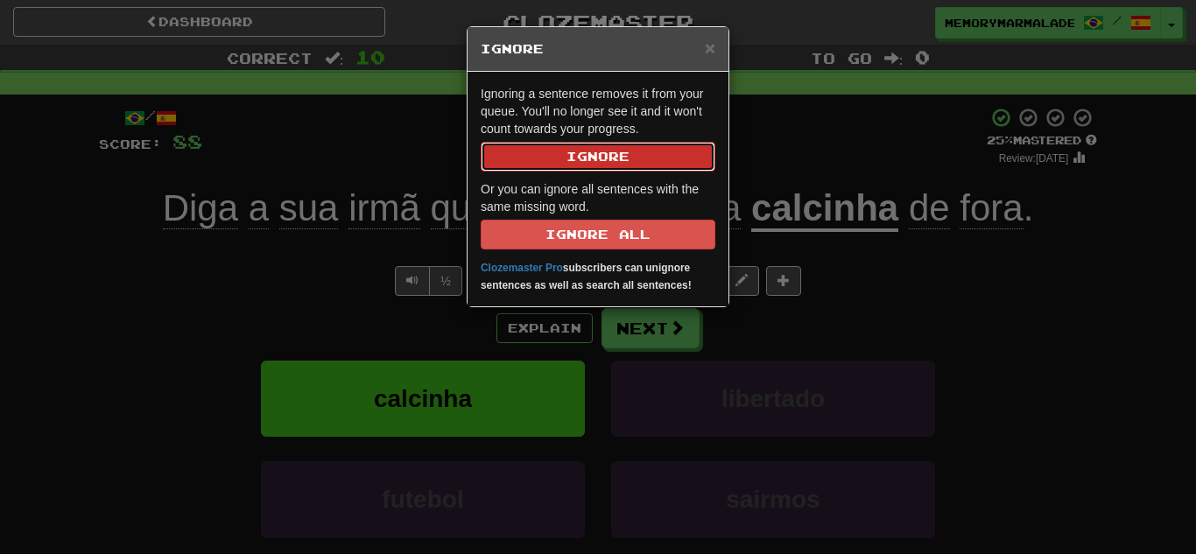
click at [628, 155] on button "Ignore" at bounding box center [598, 157] width 235 height 30
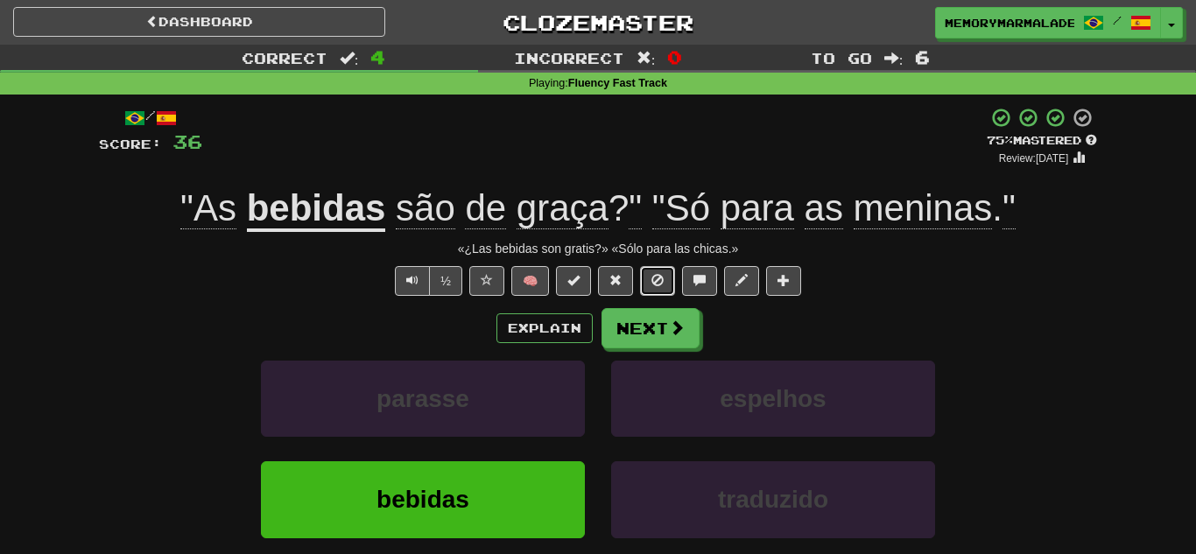
click at [650, 283] on button at bounding box center [657, 281] width 35 height 30
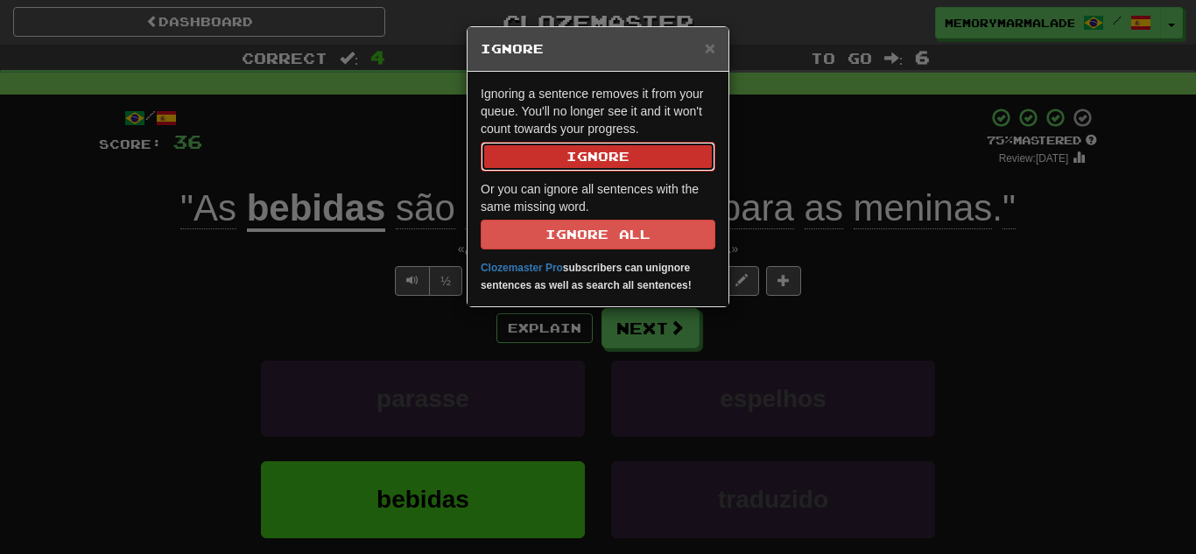
click at [605, 152] on button "Ignore" at bounding box center [598, 157] width 235 height 30
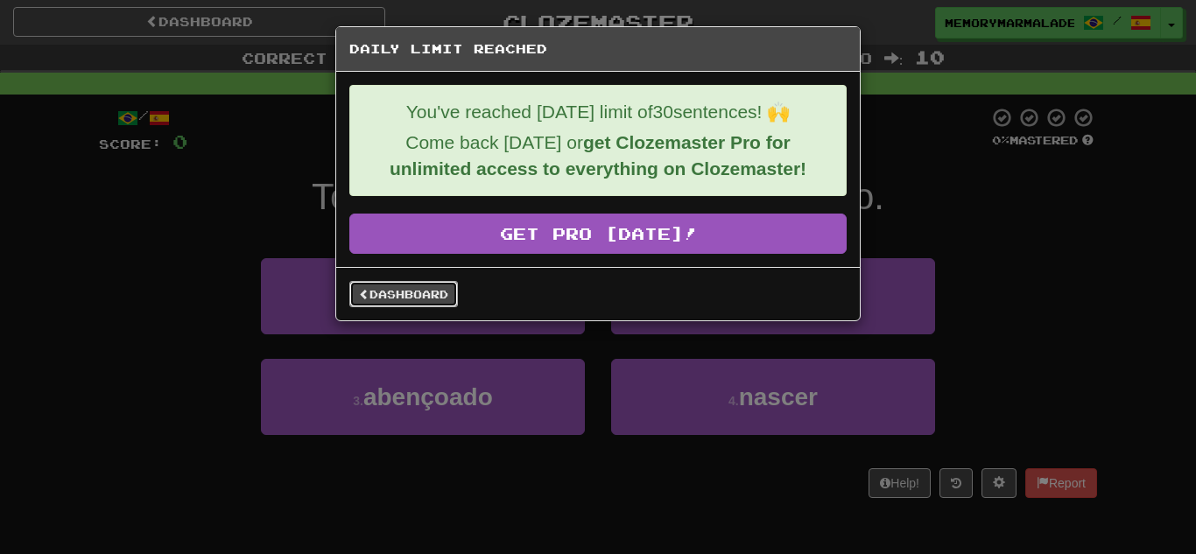
click at [392, 303] on link "Dashboard" at bounding box center [403, 294] width 109 height 26
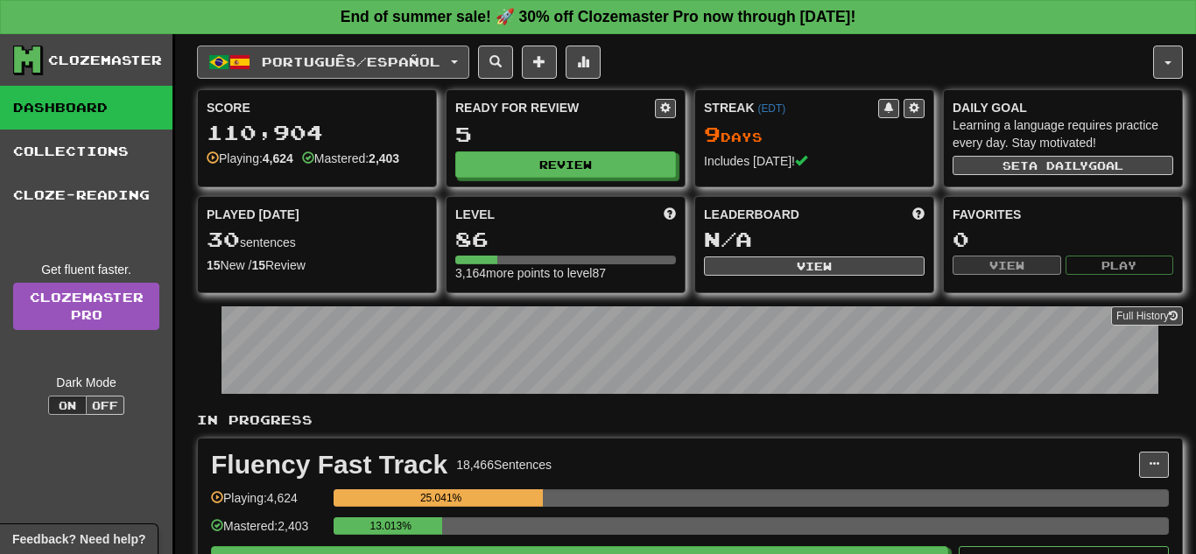
click at [469, 46] on button "Português / Español" at bounding box center [333, 62] width 272 height 33
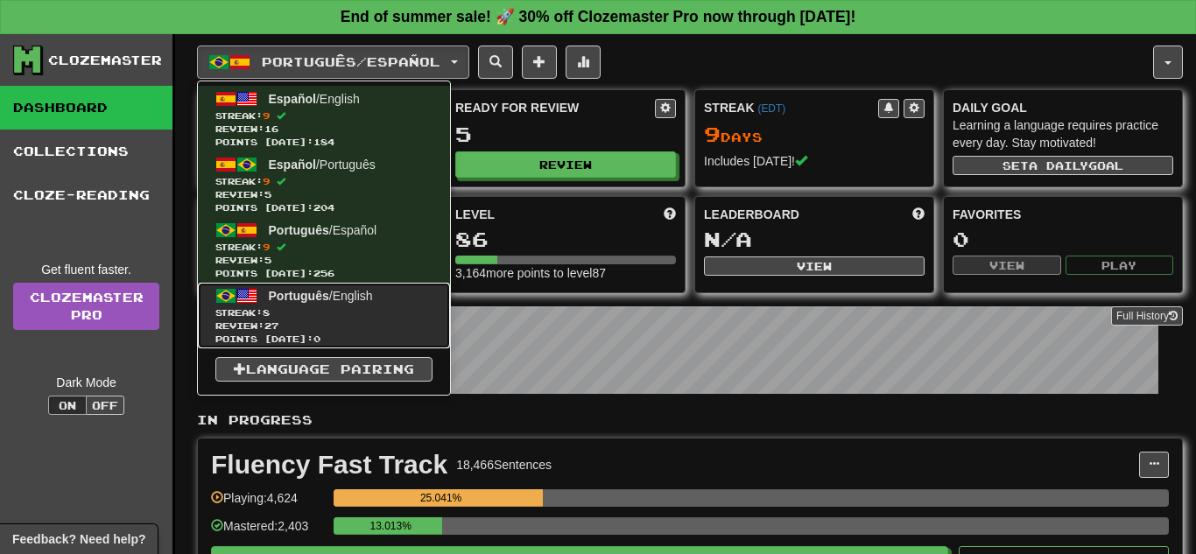
click at [355, 302] on span "Português / English" at bounding box center [321, 296] width 104 height 14
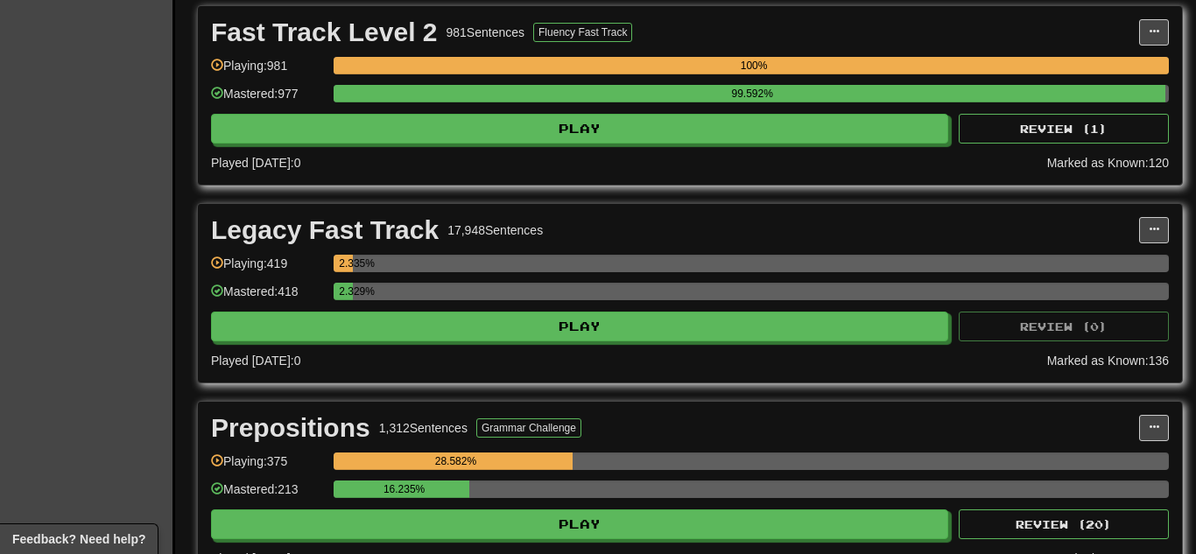
scroll to position [665, 0]
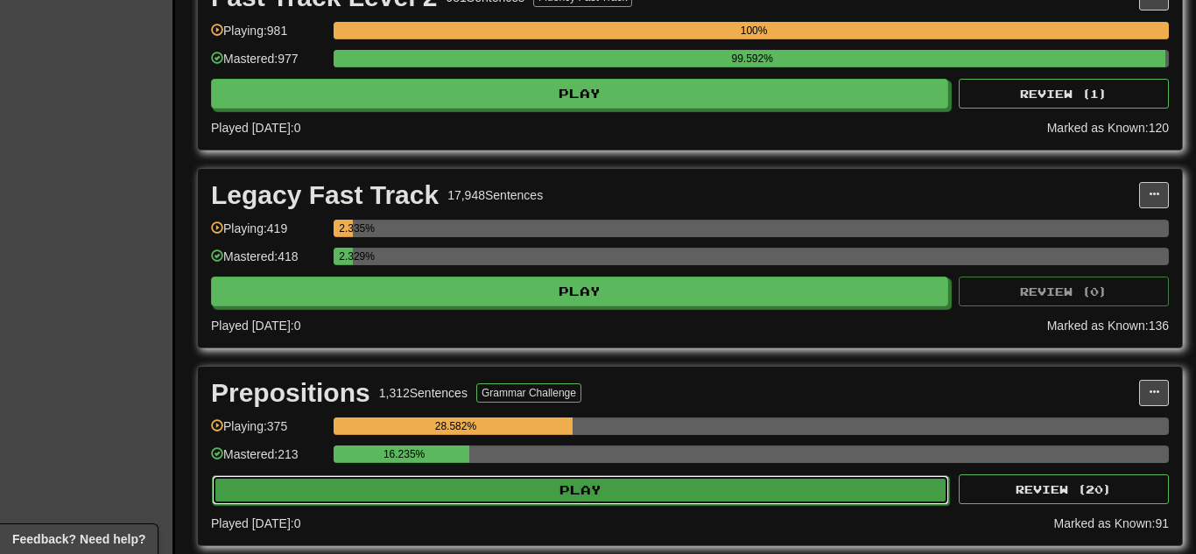
click at [425, 477] on button "Play" at bounding box center [580, 490] width 737 height 30
select select "**"
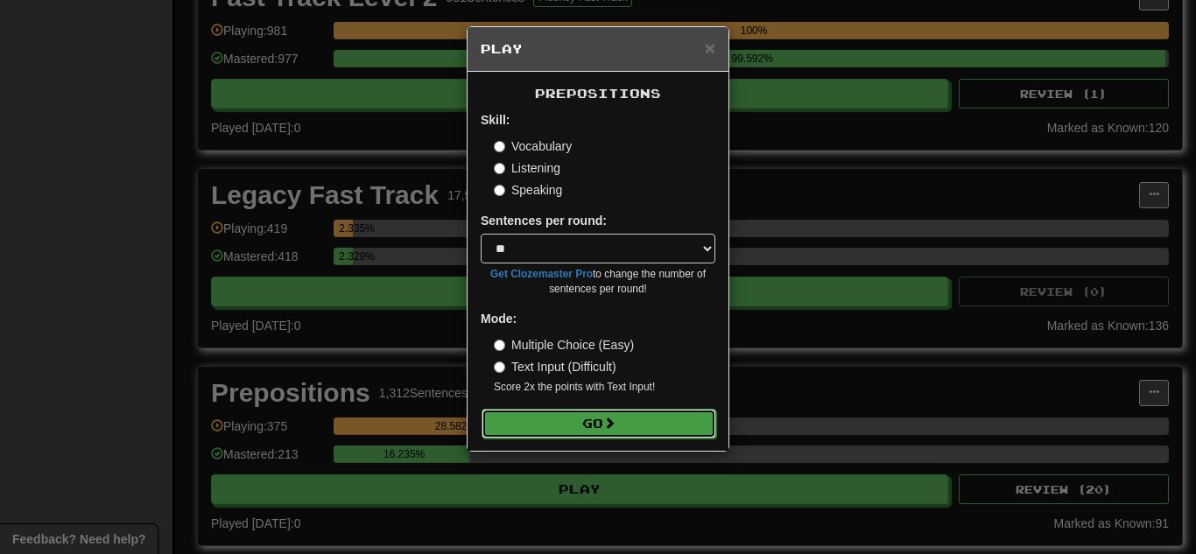
click at [542, 426] on button "Go" at bounding box center [599, 424] width 235 height 30
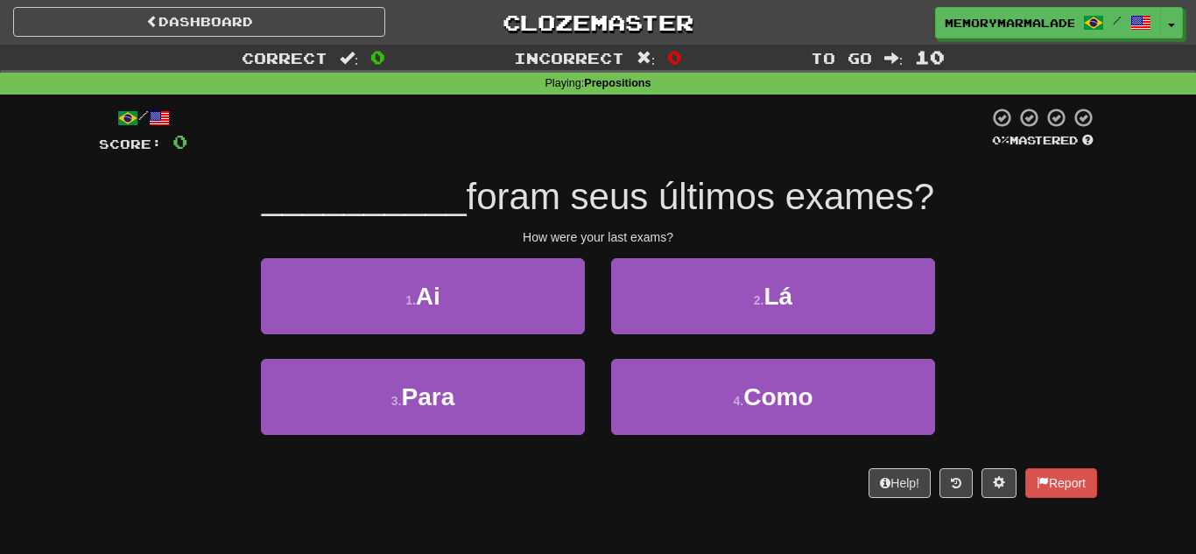
click at [989, 330] on div "1 . Ai 2 . Lá" at bounding box center [598, 308] width 1051 height 101
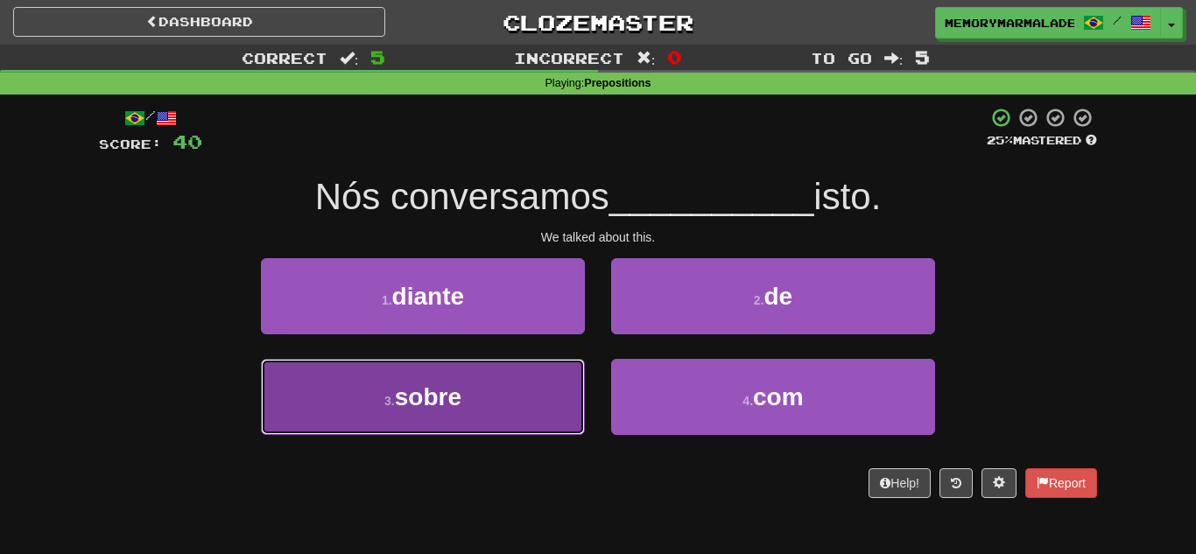
click at [510, 376] on button "3 . sobre" at bounding box center [423, 397] width 324 height 76
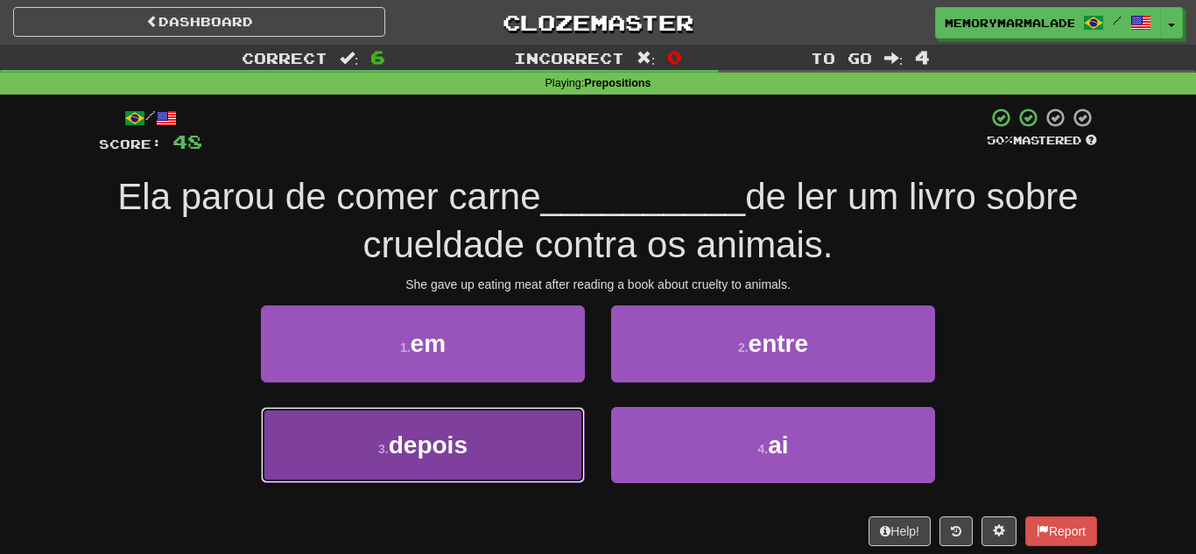
click at [536, 440] on button "3 . depois" at bounding box center [423, 445] width 324 height 76
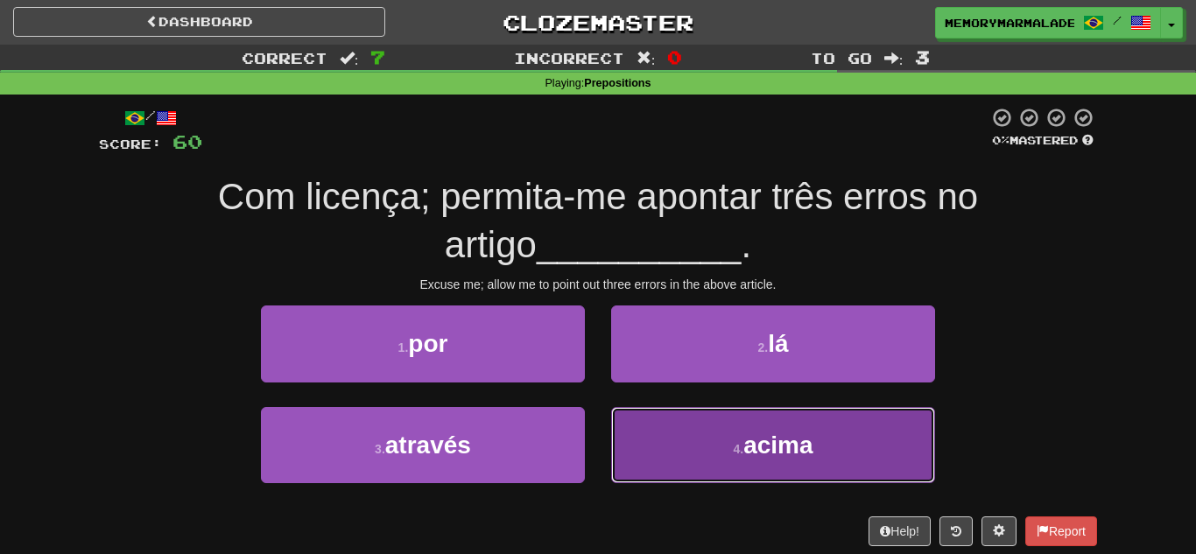
click at [684, 440] on button "4 . acima" at bounding box center [773, 445] width 324 height 76
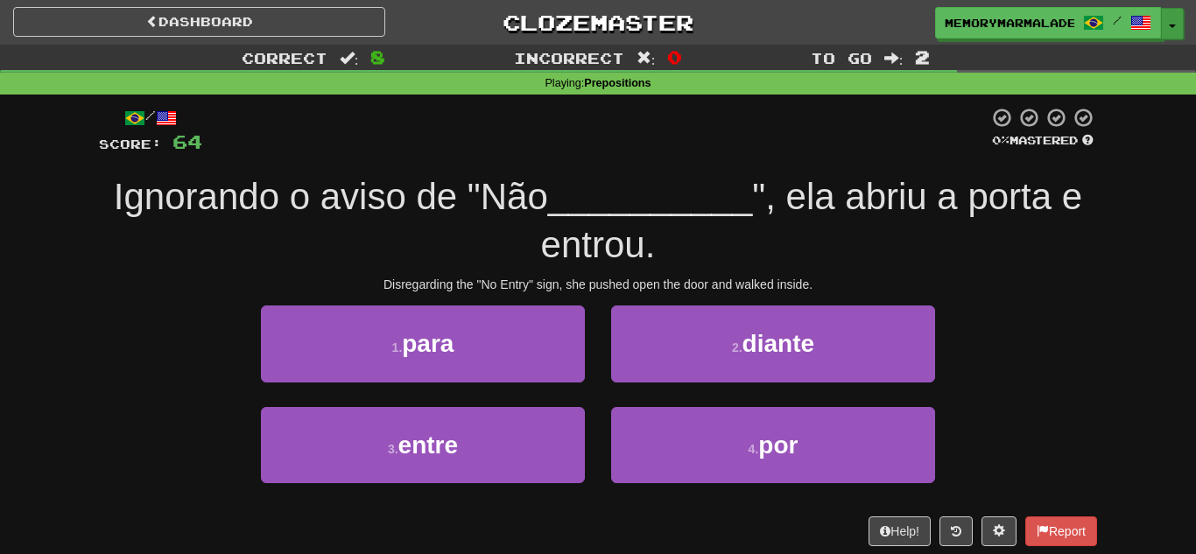
click at [1169, 18] on button "Toggle Dropdown" at bounding box center [1172, 24] width 23 height 32
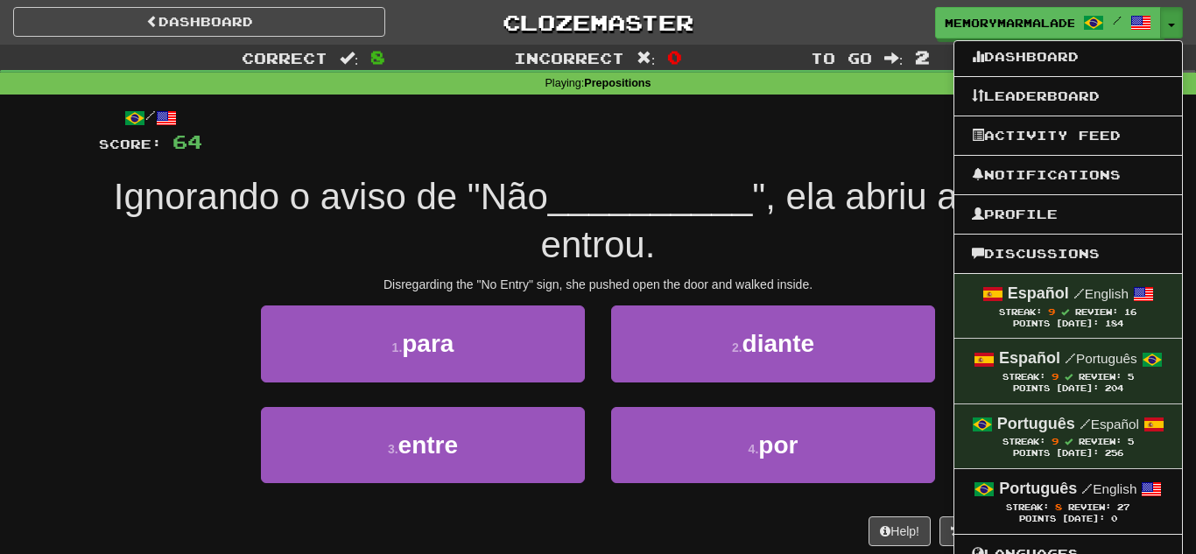
click at [862, 179] on span "", ela abriu a porta e entrou." at bounding box center [812, 220] width 542 height 89
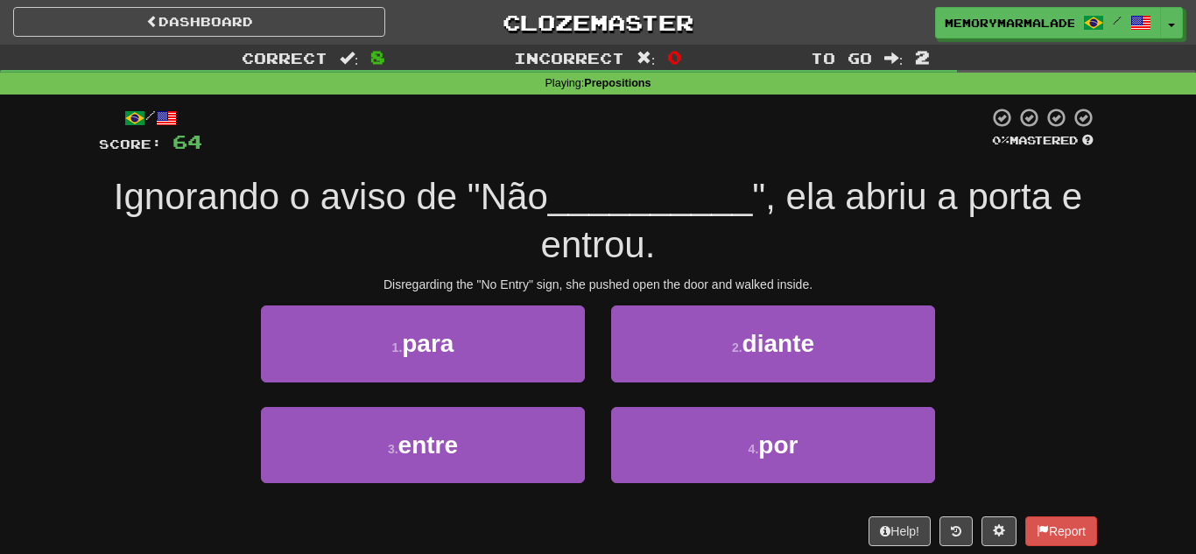
click at [848, 248] on div "Ignorando o aviso de "Não __________ ", ela abriu a porta e entrou." at bounding box center [598, 220] width 998 height 95
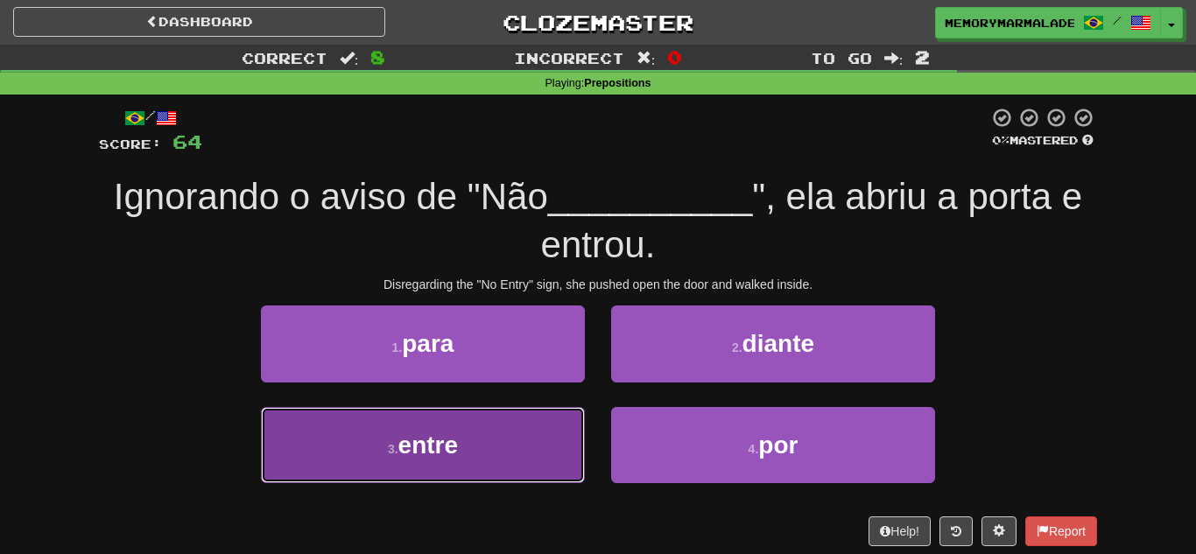
click at [502, 434] on button "3 . entre" at bounding box center [423, 445] width 324 height 76
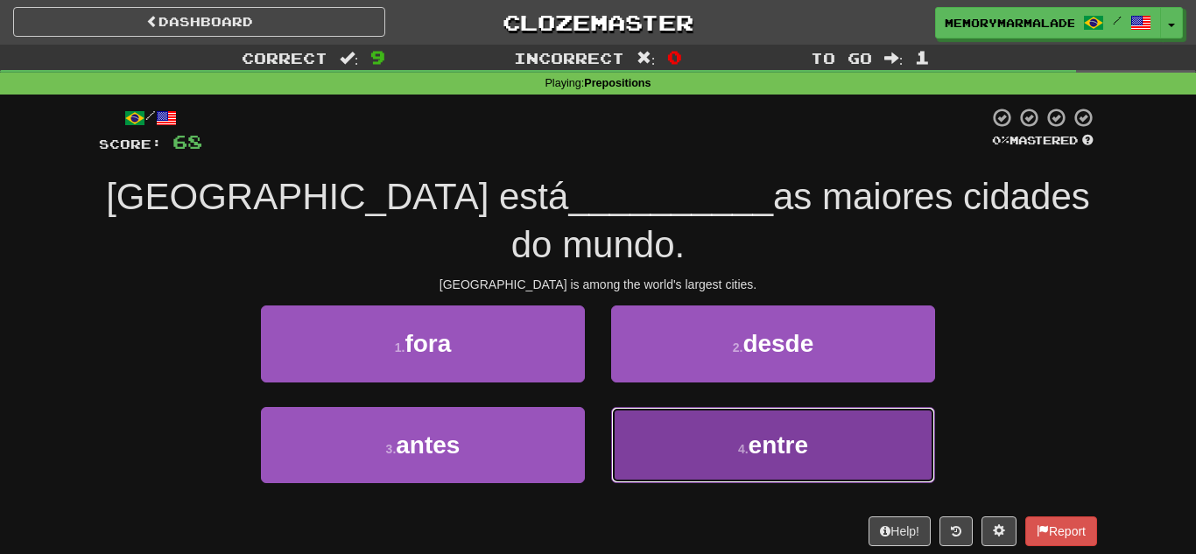
click at [648, 412] on button "4 . entre" at bounding box center [773, 445] width 324 height 76
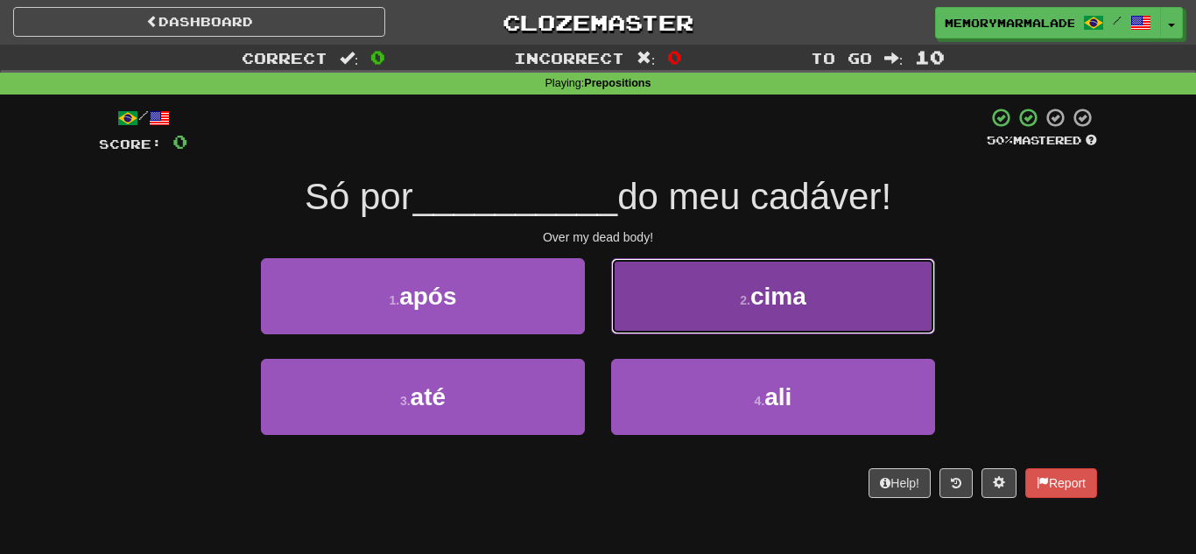
click at [636, 333] on button "2 . cima" at bounding box center [773, 296] width 324 height 76
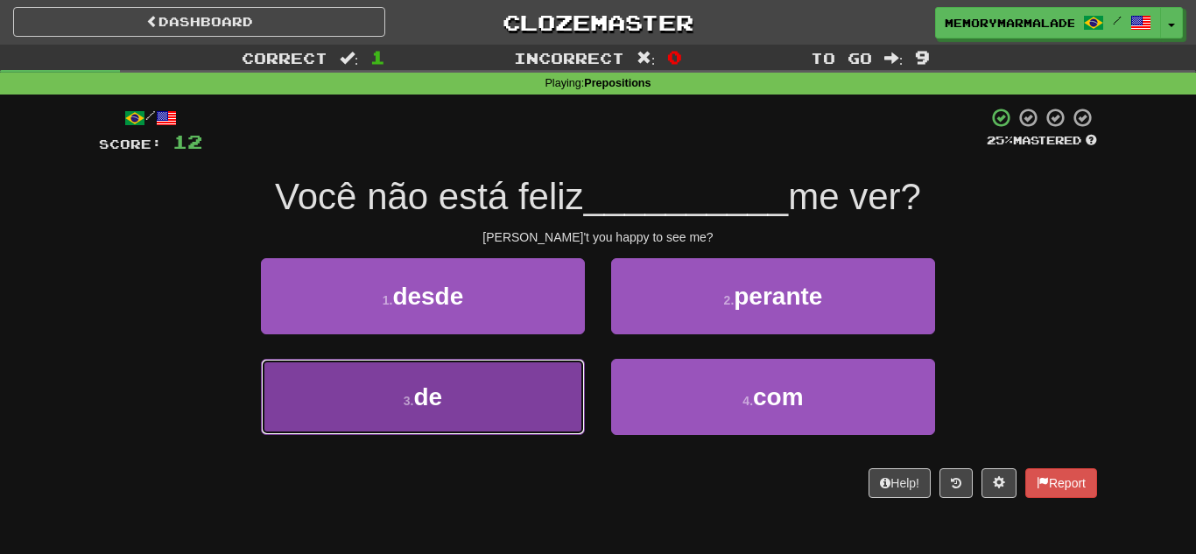
click at [565, 389] on button "3 . de" at bounding box center [423, 397] width 324 height 76
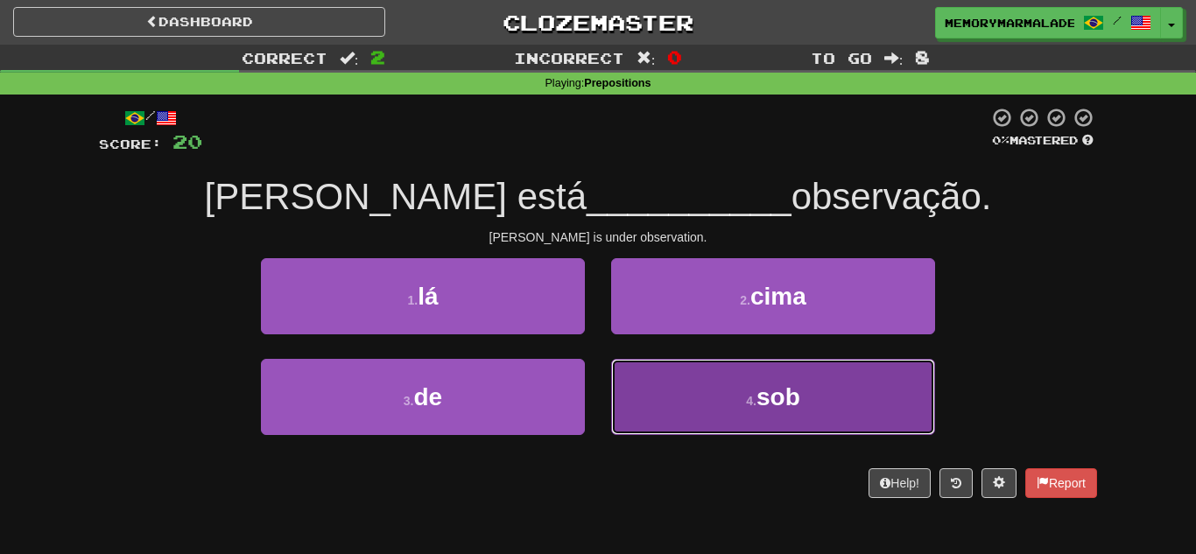
click at [714, 405] on button "4 . sob" at bounding box center [773, 397] width 324 height 76
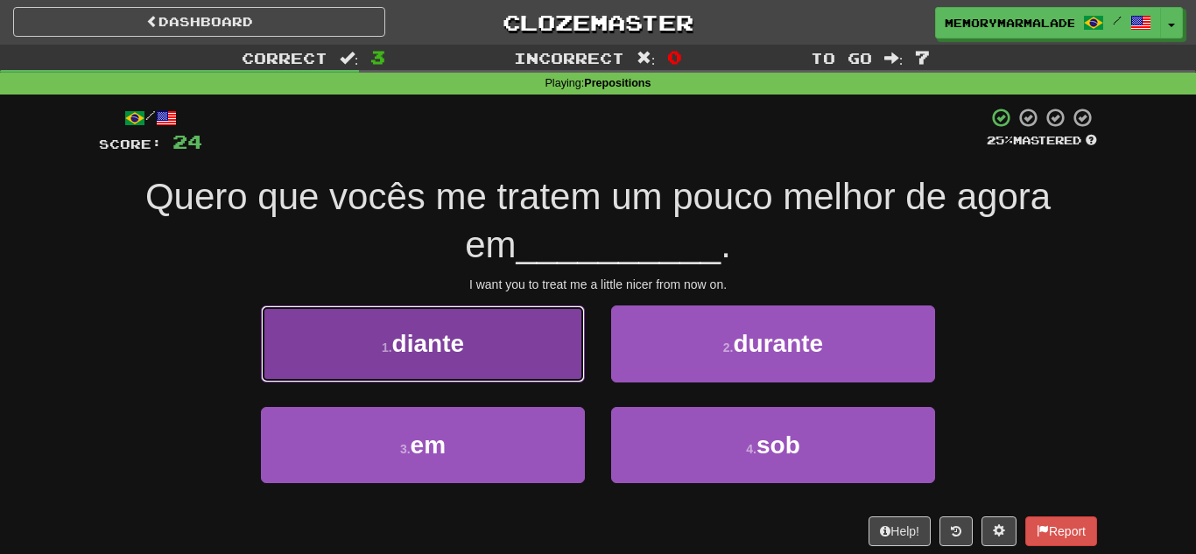
click at [541, 339] on button "1 . diante" at bounding box center [423, 344] width 324 height 76
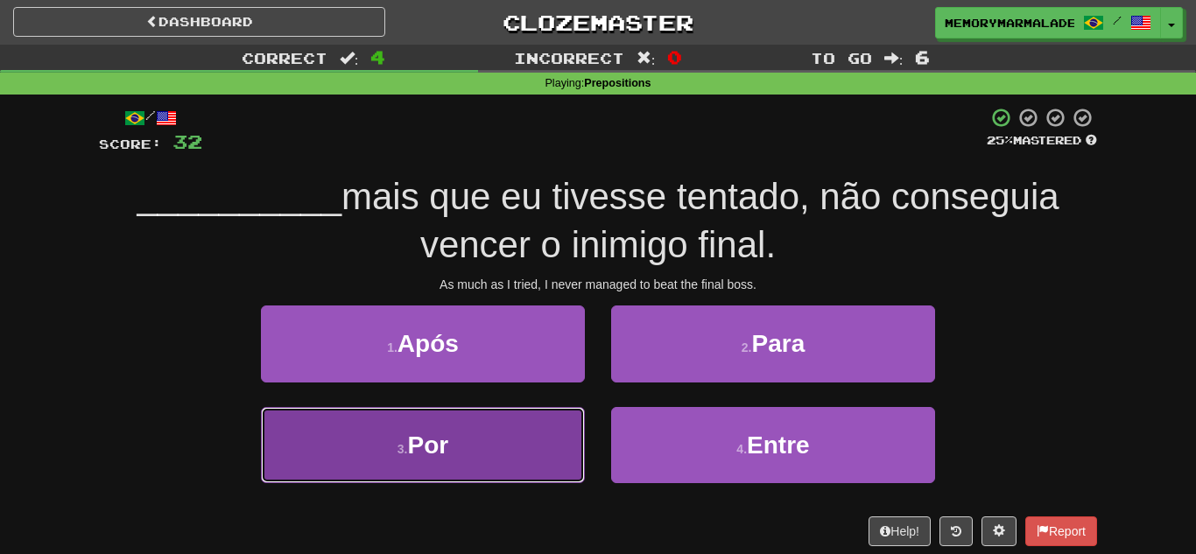
click at [505, 459] on button "3 . Por" at bounding box center [423, 445] width 324 height 76
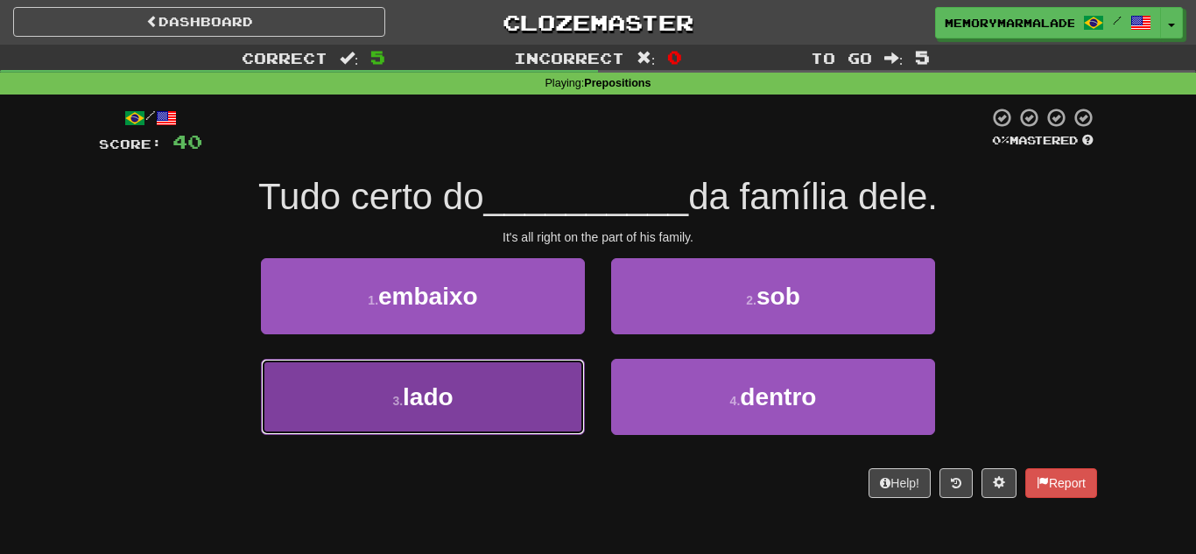
click at [537, 408] on button "3 . lado" at bounding box center [423, 397] width 324 height 76
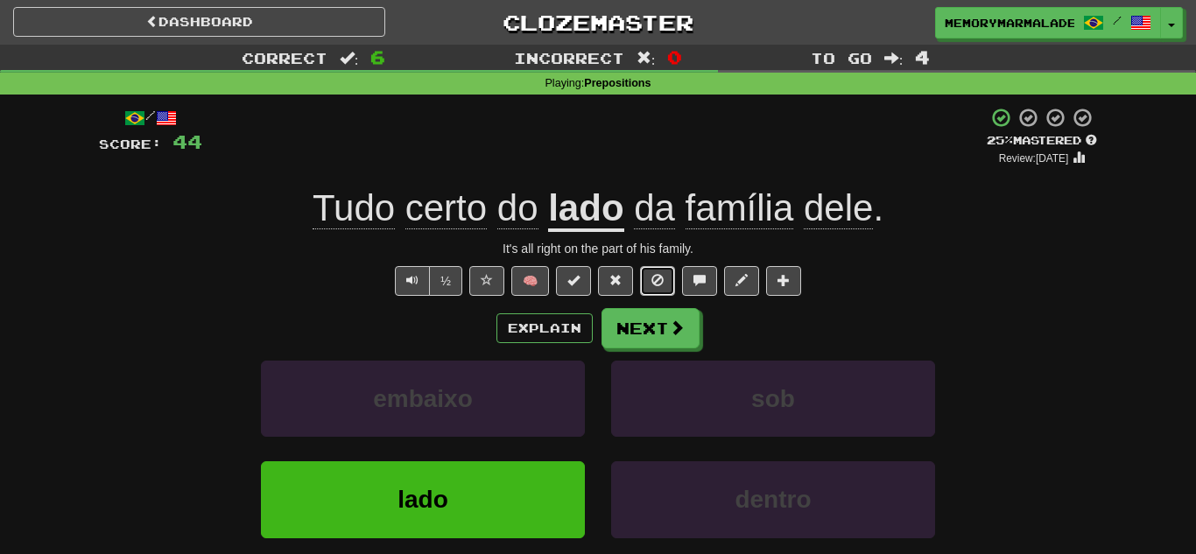
click at [660, 285] on span at bounding box center [657, 280] width 12 height 12
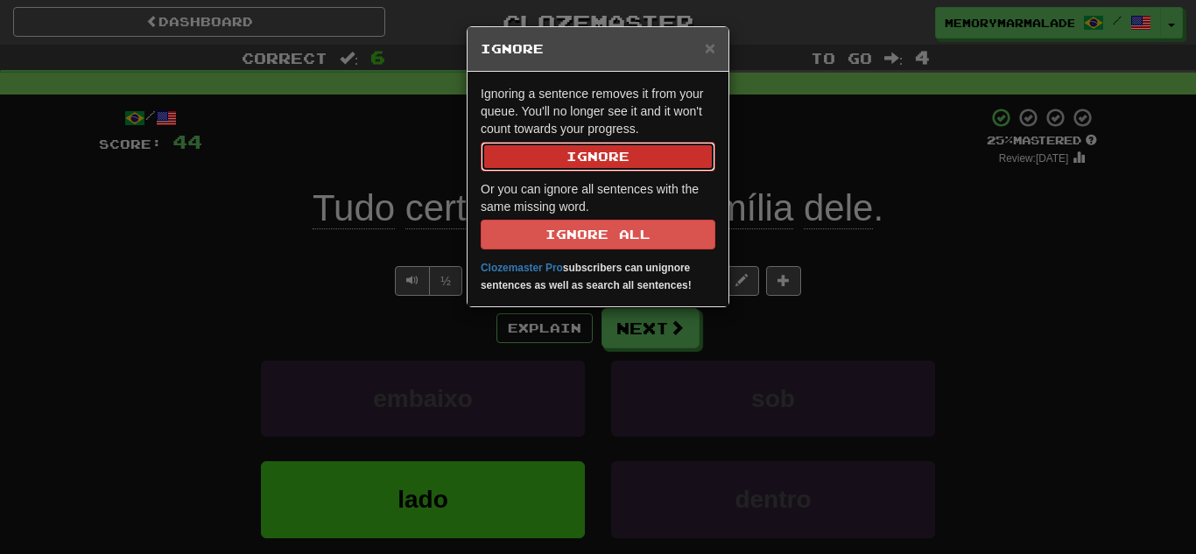
click at [567, 146] on button "Ignore" at bounding box center [598, 157] width 235 height 30
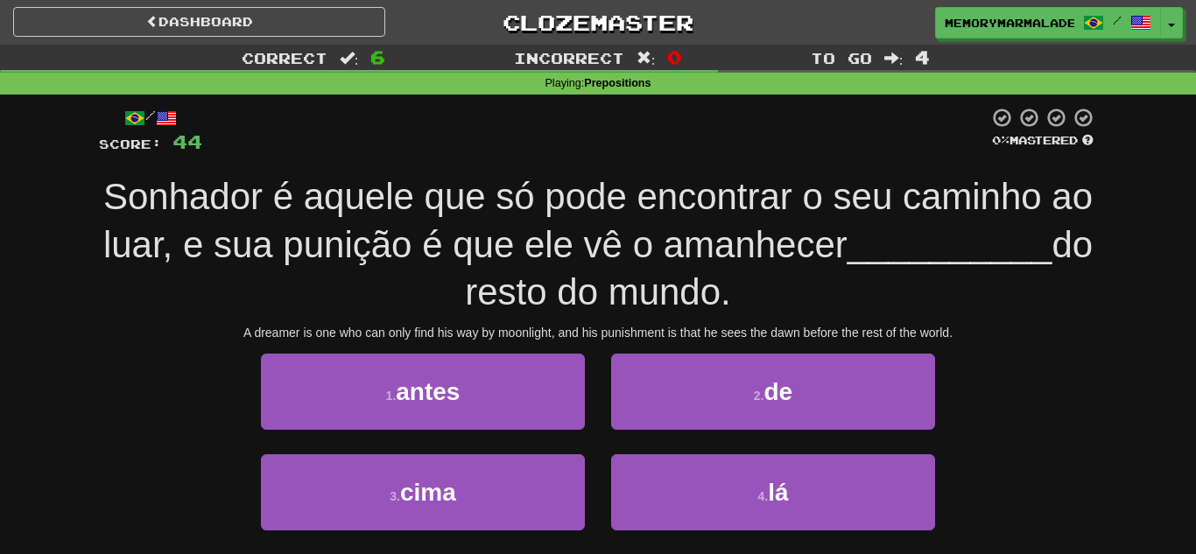
scroll to position [35, 0]
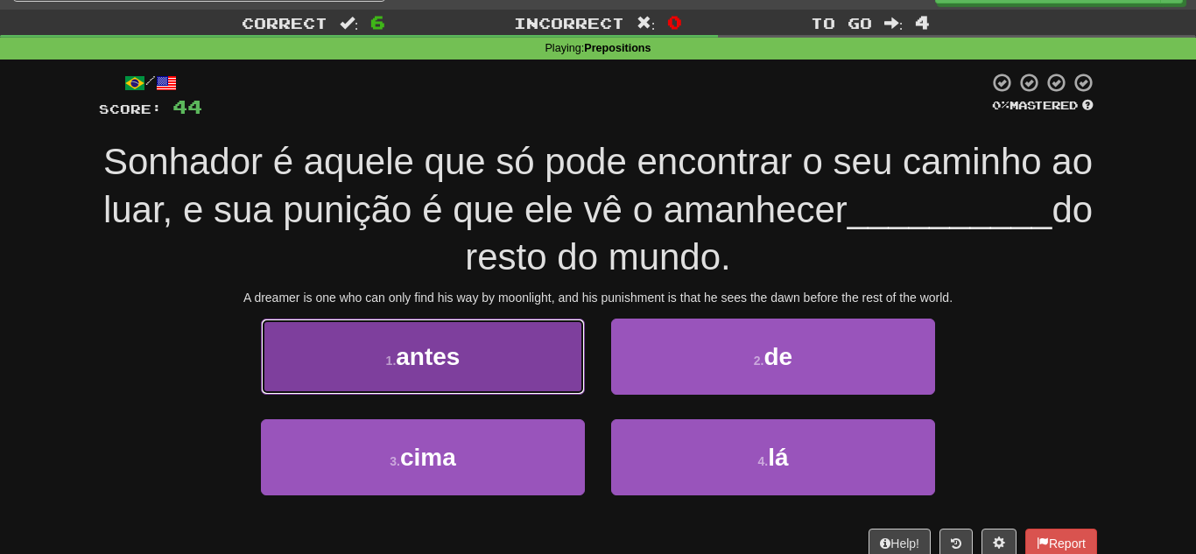
click at [494, 356] on button "1 . antes" at bounding box center [423, 357] width 324 height 76
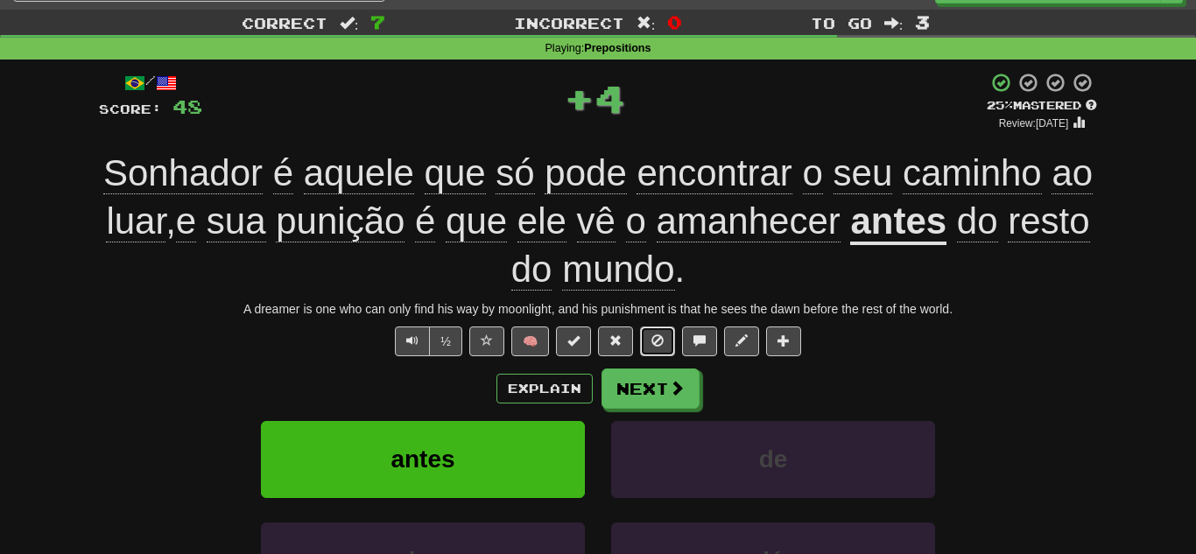
click at [646, 336] on button at bounding box center [657, 342] width 35 height 30
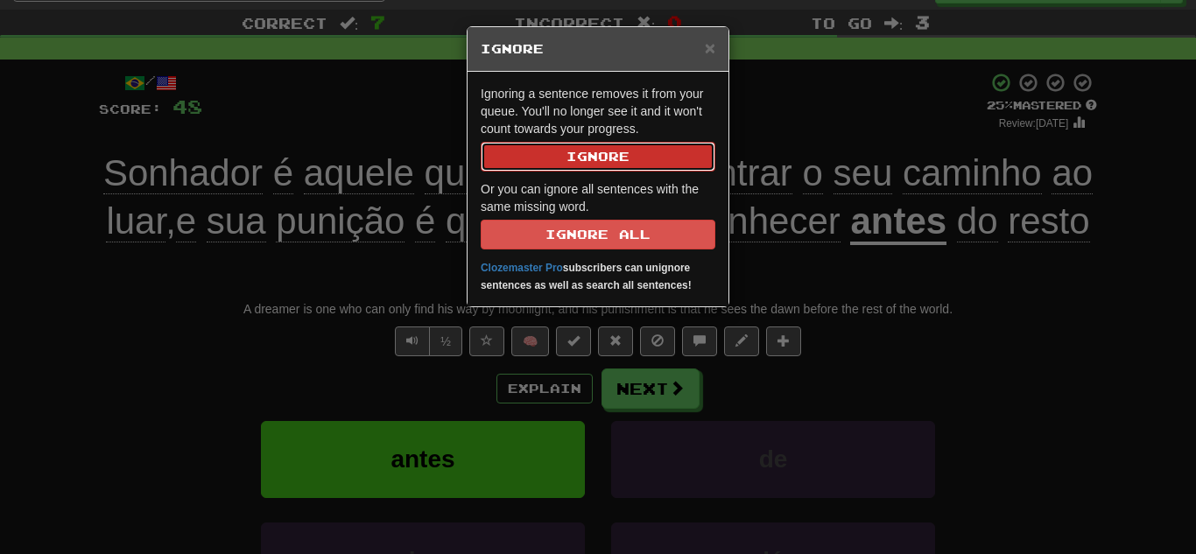
click at [535, 158] on button "Ignore" at bounding box center [598, 157] width 235 height 30
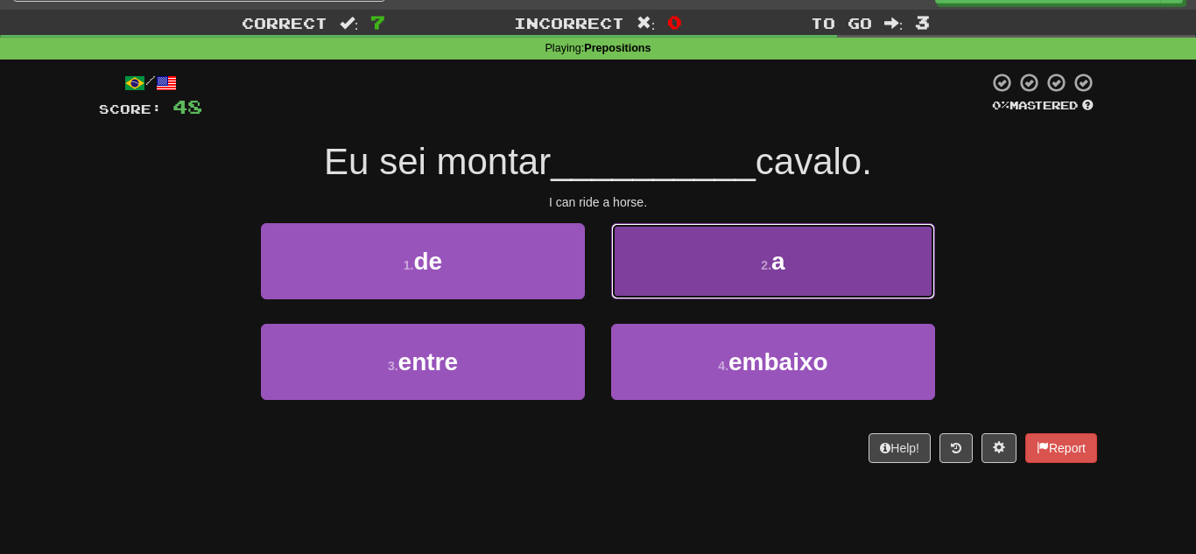
click at [661, 278] on button "2 . a" at bounding box center [773, 261] width 324 height 76
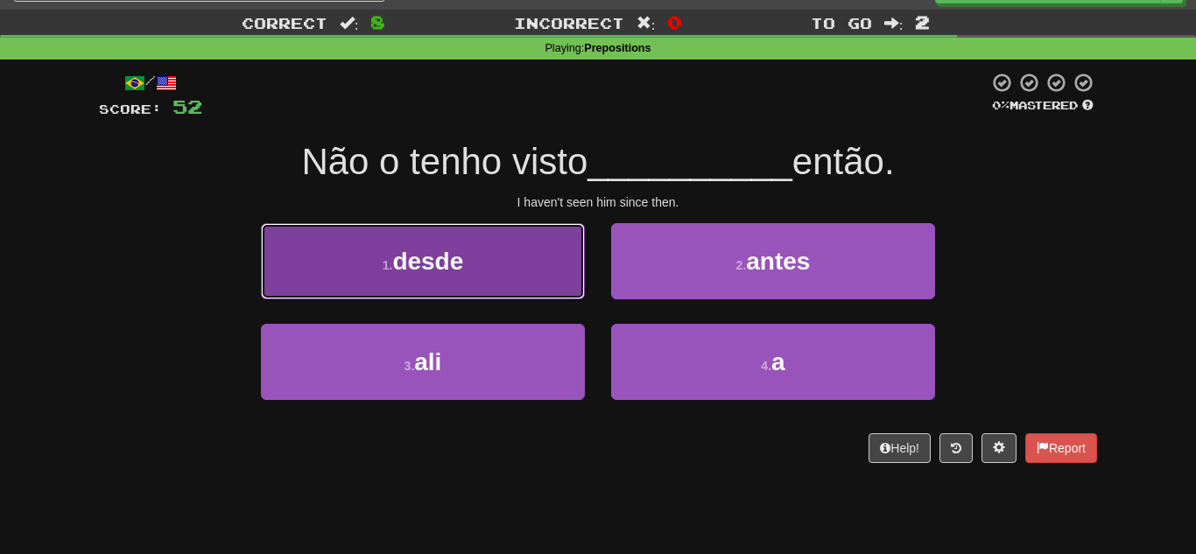
click at [557, 290] on button "1 . desde" at bounding box center [423, 261] width 324 height 76
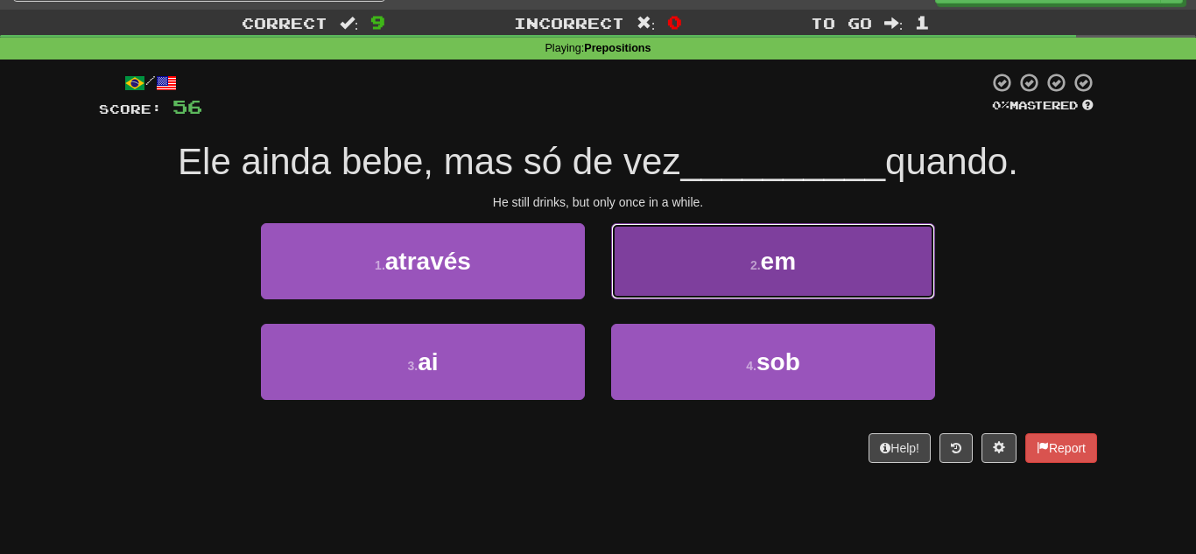
click at [687, 273] on button "2 . em" at bounding box center [773, 261] width 324 height 76
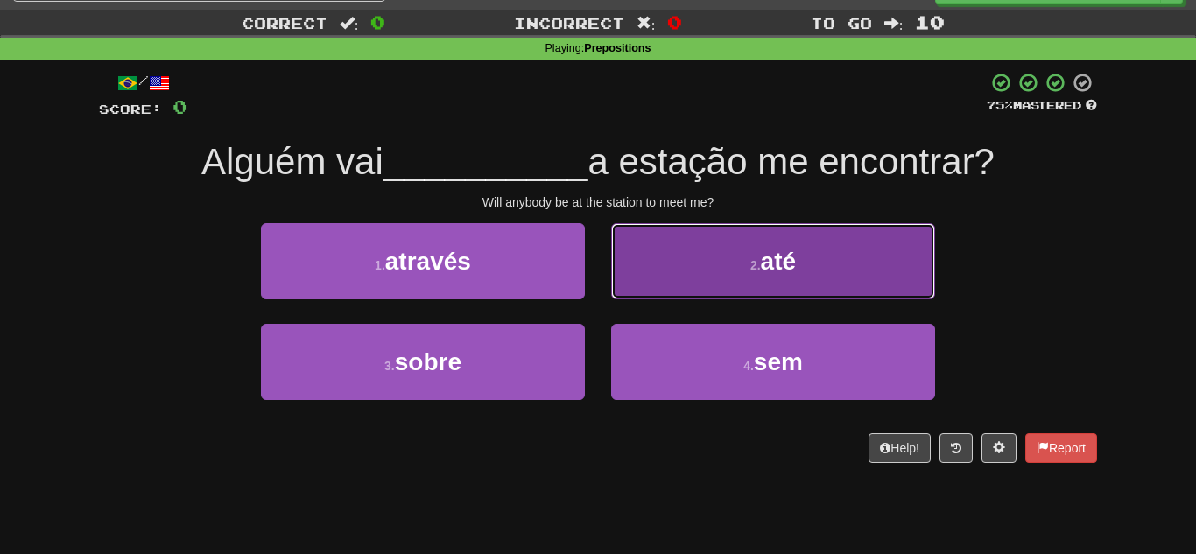
click at [689, 244] on button "2 . até" at bounding box center [773, 261] width 324 height 76
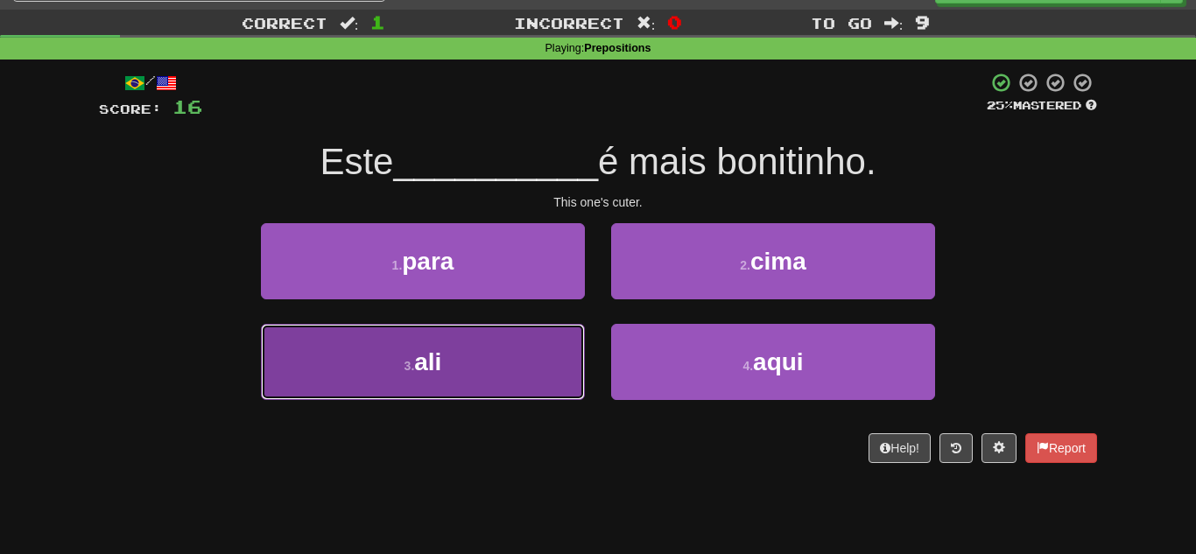
click at [515, 341] on button "3 . ali" at bounding box center [423, 362] width 324 height 76
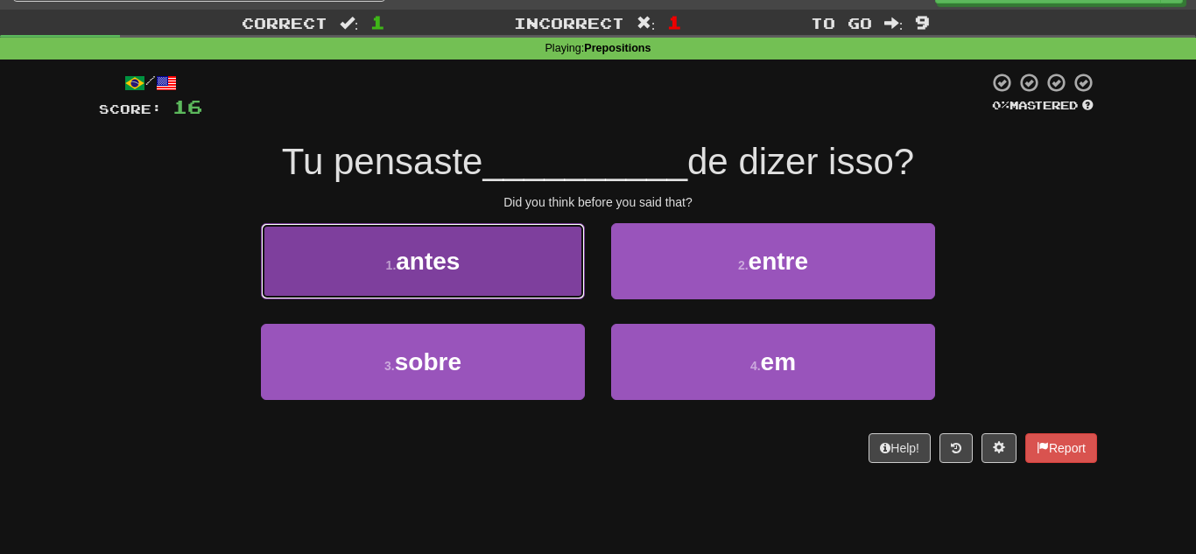
click at [542, 284] on button "1 . antes" at bounding box center [423, 261] width 324 height 76
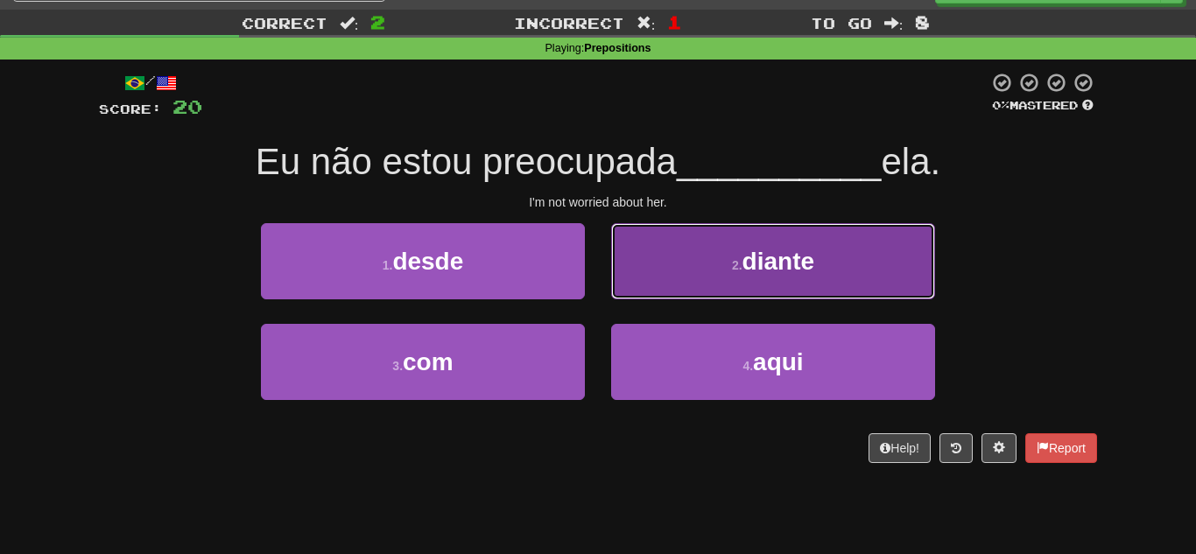
click at [679, 296] on button "2 . diante" at bounding box center [773, 261] width 324 height 76
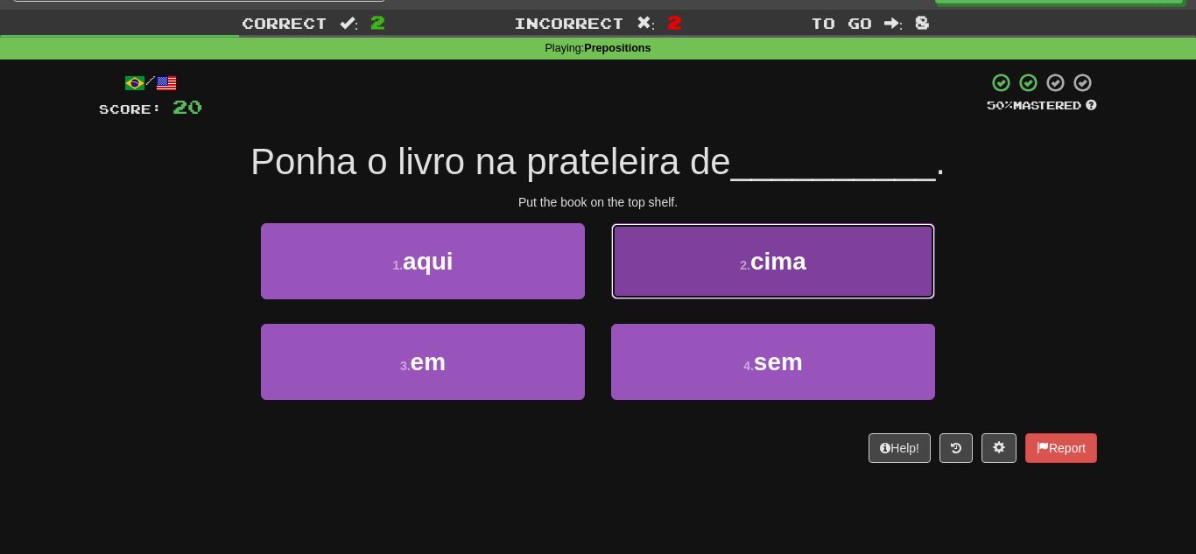
click at [755, 256] on span "cima" at bounding box center [778, 261] width 56 height 27
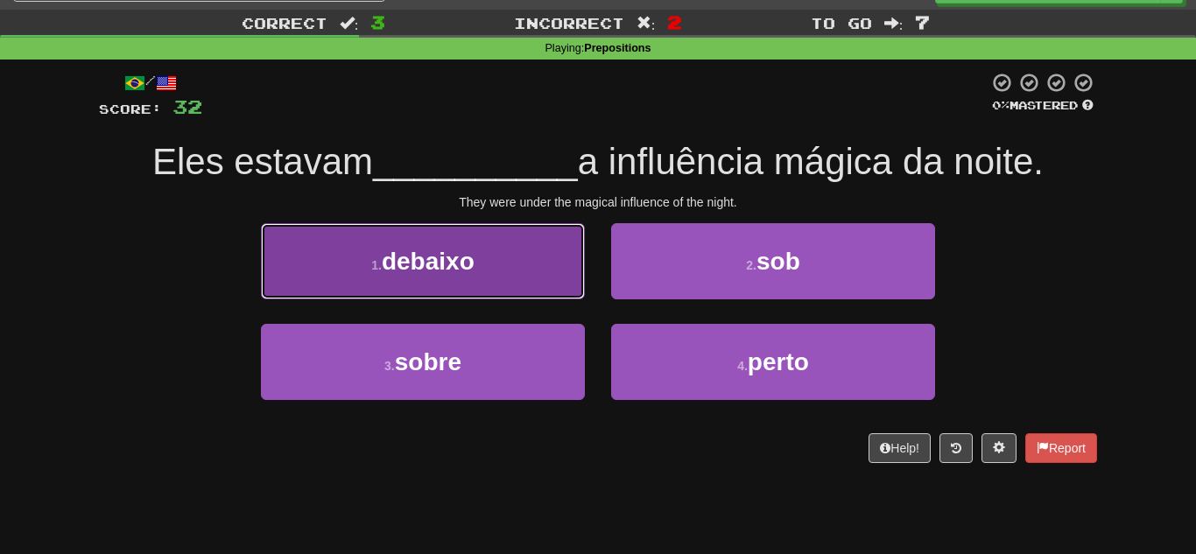
click at [545, 277] on button "1 . debaixo" at bounding box center [423, 261] width 324 height 76
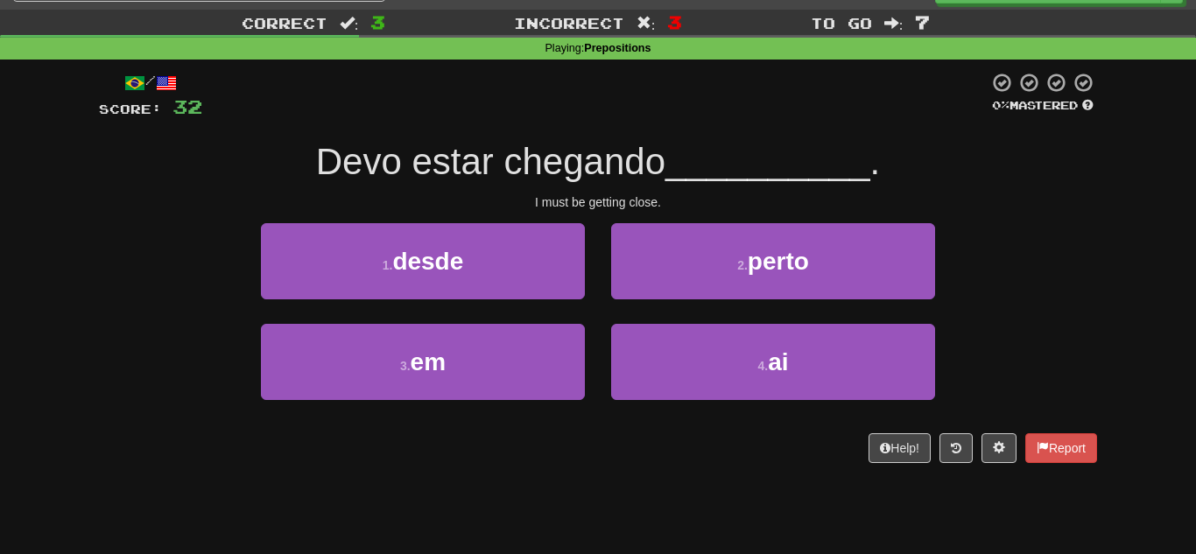
click at [742, 304] on div "2 . perto" at bounding box center [773, 273] width 350 height 101
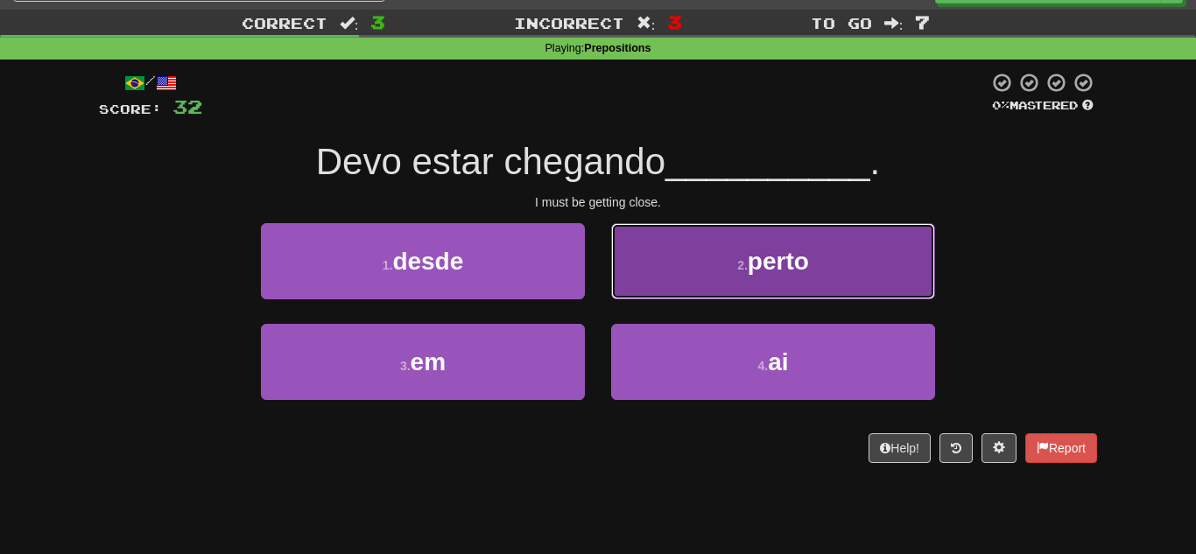
click at [712, 297] on button "2 . perto" at bounding box center [773, 261] width 324 height 76
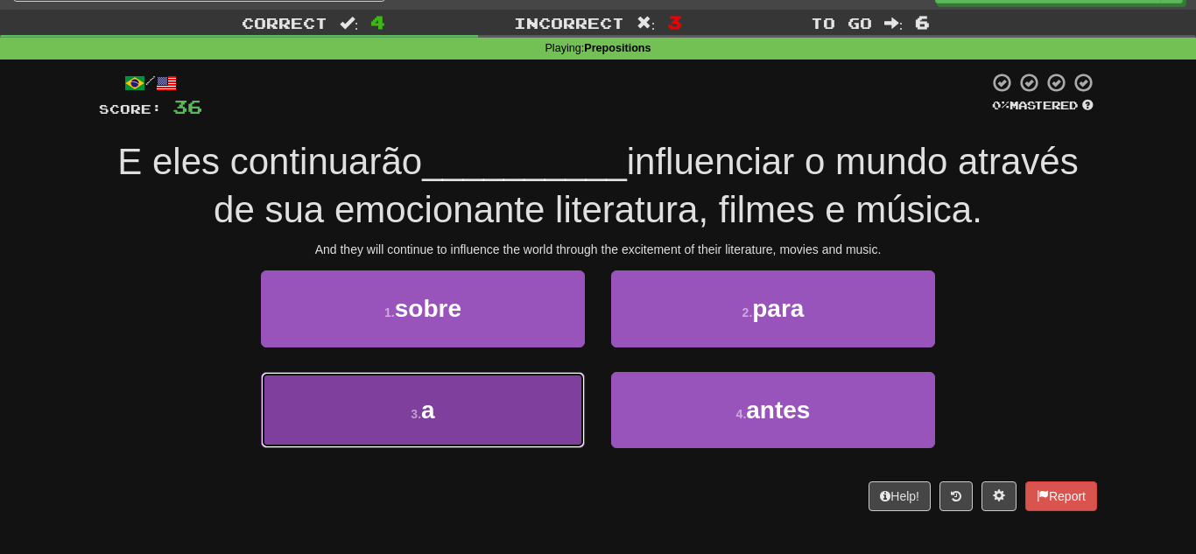
click at [567, 391] on button "3 . a" at bounding box center [423, 410] width 324 height 76
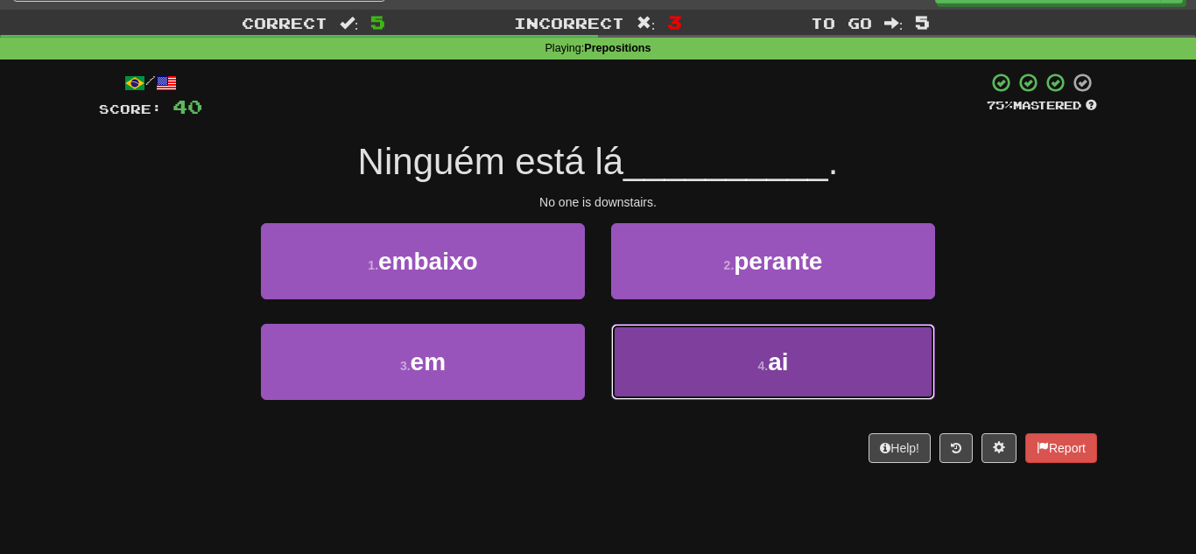
click at [630, 352] on button "4 . ai" at bounding box center [773, 362] width 324 height 76
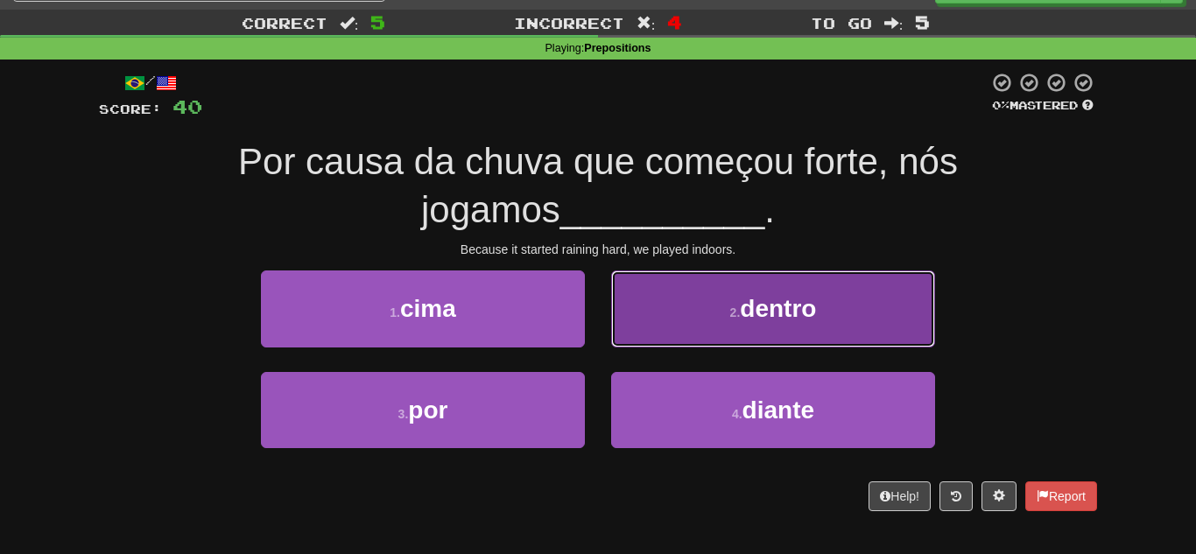
click at [706, 328] on button "2 . dentro" at bounding box center [773, 309] width 324 height 76
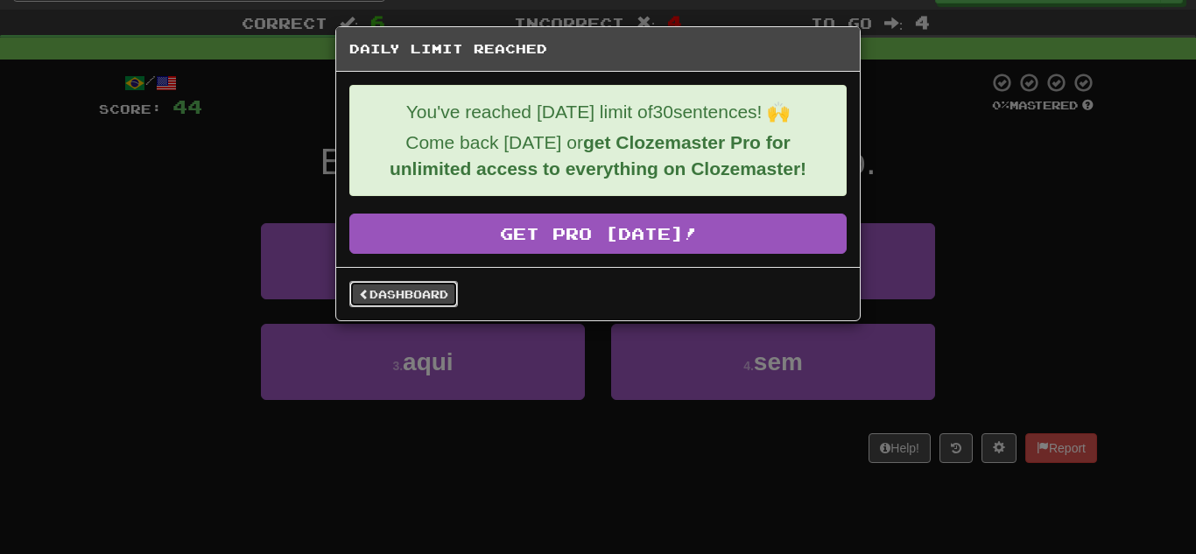
click at [440, 289] on link "Dashboard" at bounding box center [403, 294] width 109 height 26
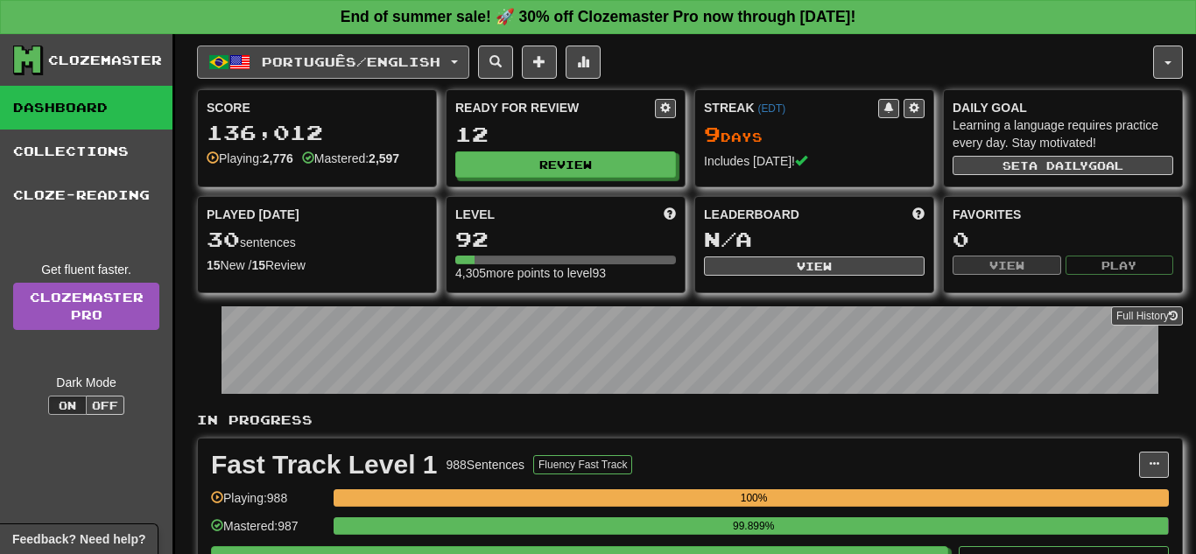
click at [469, 67] on button "Português / English" at bounding box center [333, 62] width 272 height 33
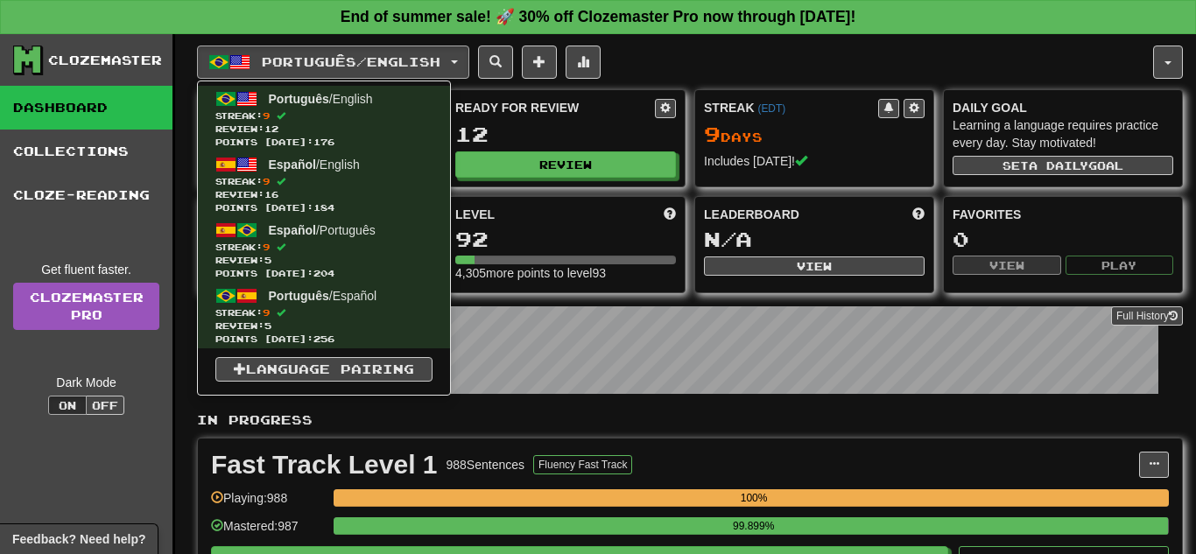
click at [646, 59] on div "Português / English Português / English Streak: 9 Review: 12 Points [DATE]: 176…" at bounding box center [675, 62] width 956 height 33
